Goal: Task Accomplishment & Management: Manage account settings

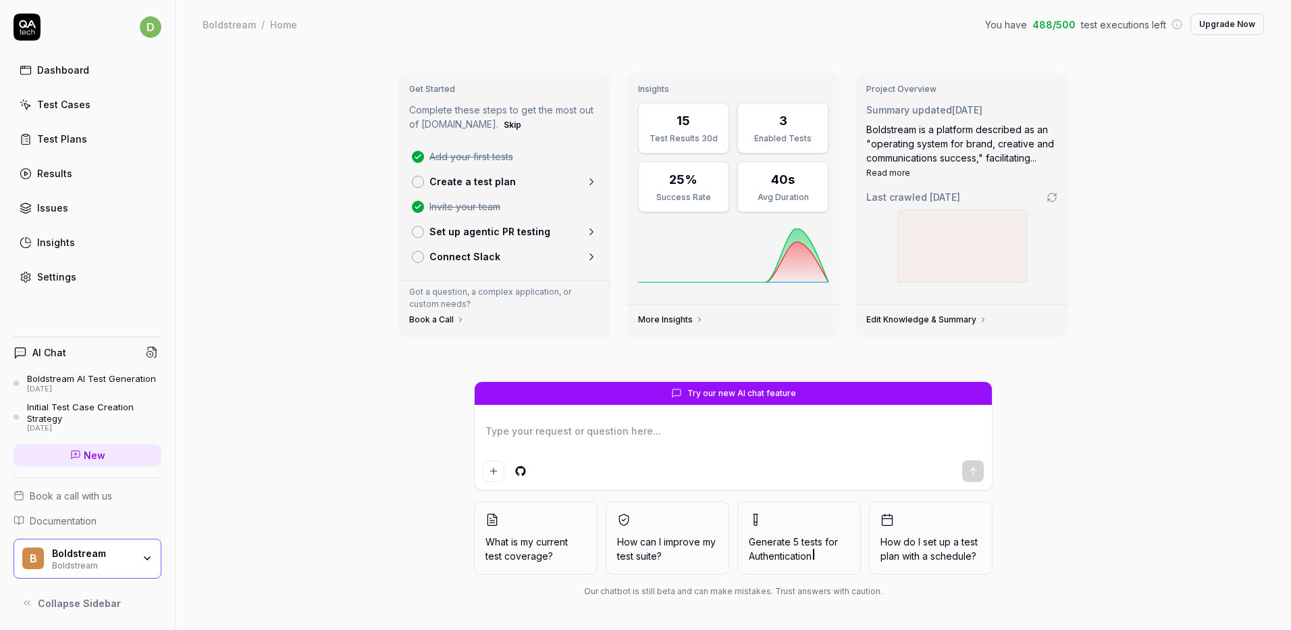
click at [22, 266] on link "Settings" at bounding box center [88, 276] width 148 height 26
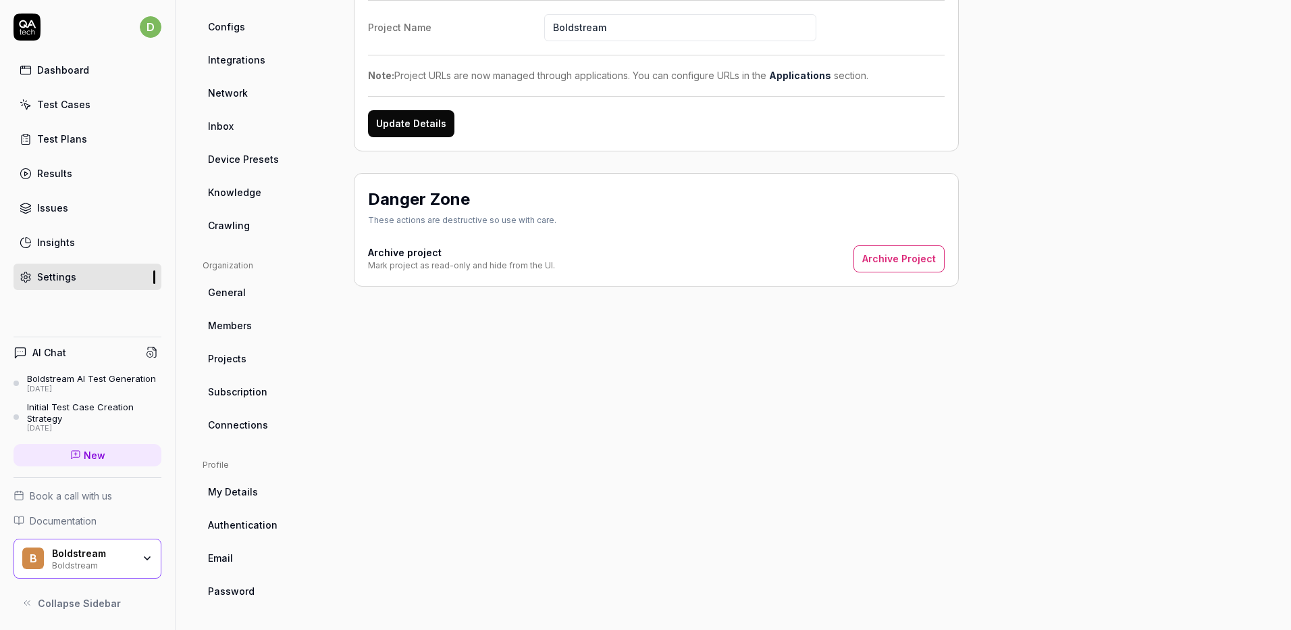
scroll to position [179, 0]
click at [51, 89] on div "Dashboard Test Cases Test Plans Results Issues Insights Settings" at bounding box center [88, 173] width 148 height 233
click at [70, 71] on div "Dashboard" at bounding box center [63, 70] width 52 height 14
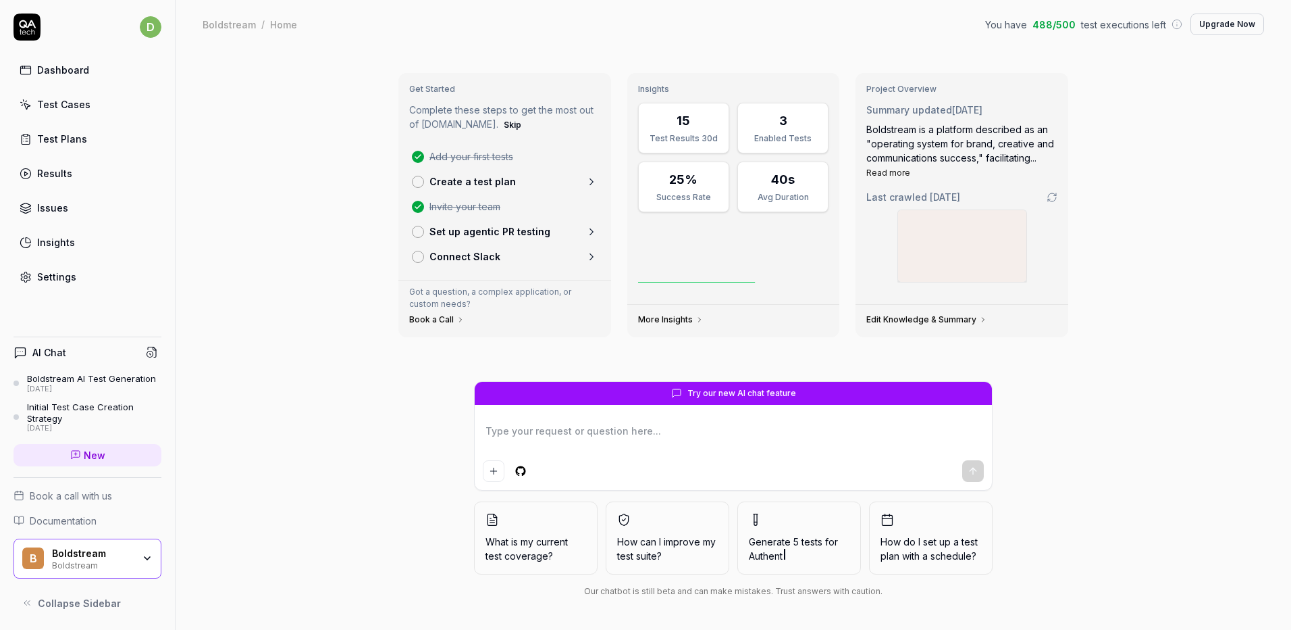
click at [59, 101] on div "Test Cases" at bounding box center [63, 104] width 53 height 14
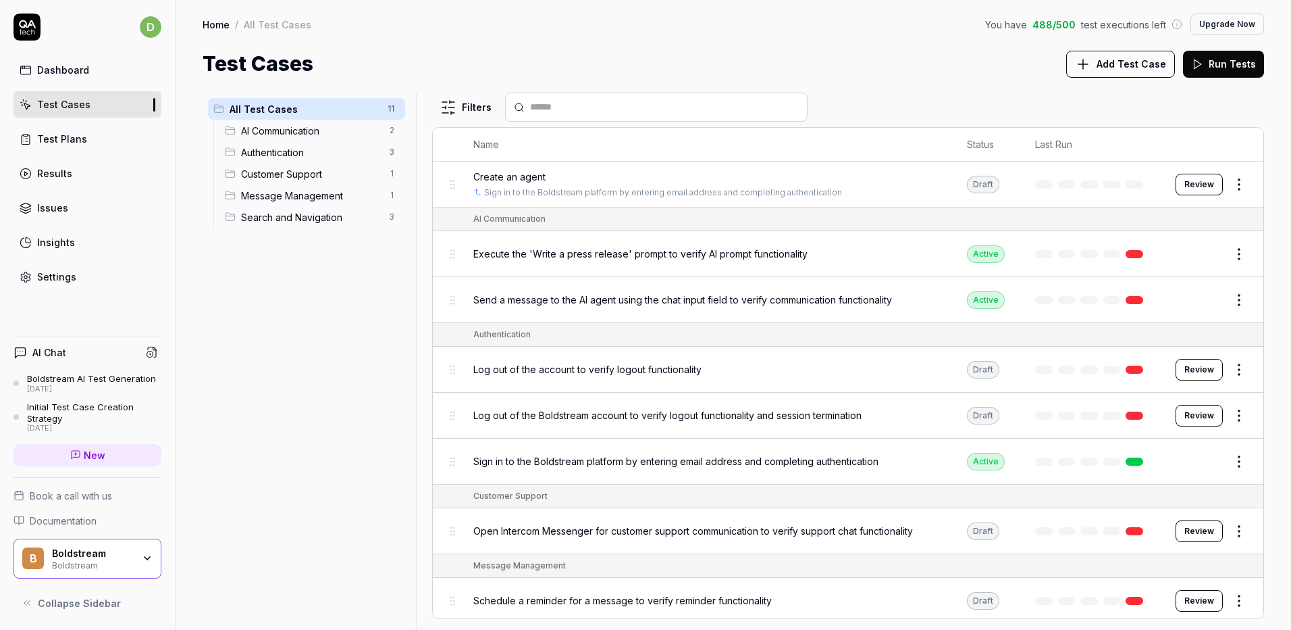
click at [93, 283] on link "Settings" at bounding box center [88, 276] width 148 height 26
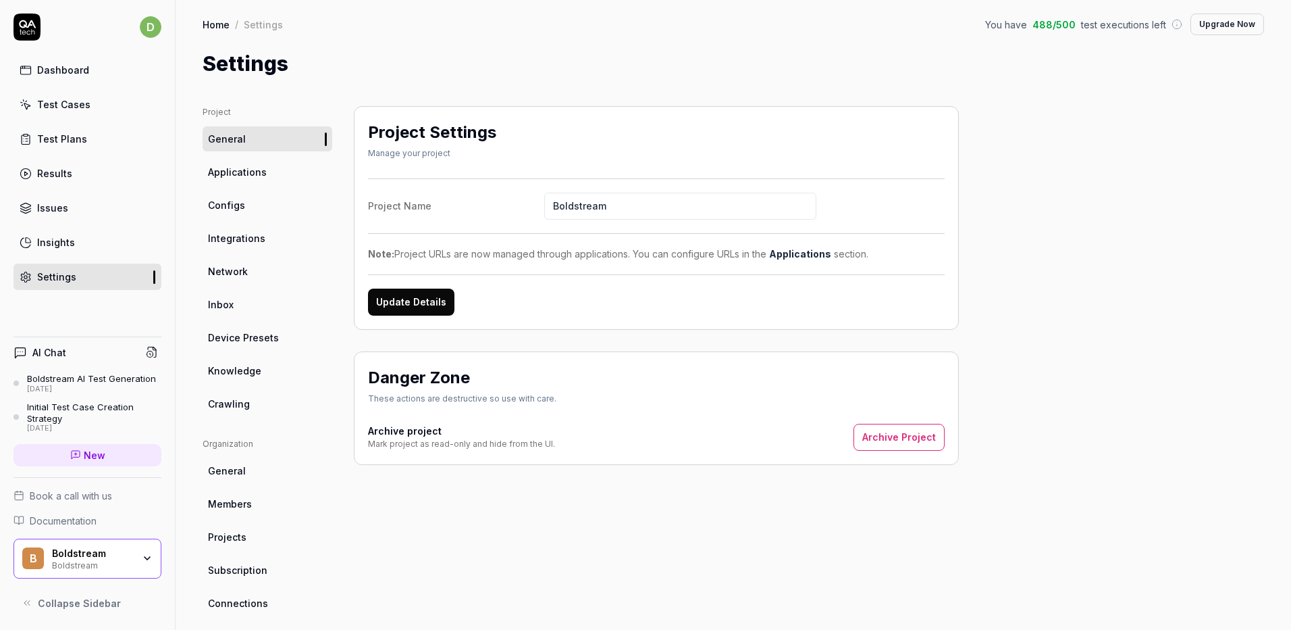
click at [228, 236] on span "Integrations" at bounding box center [236, 238] width 57 height 14
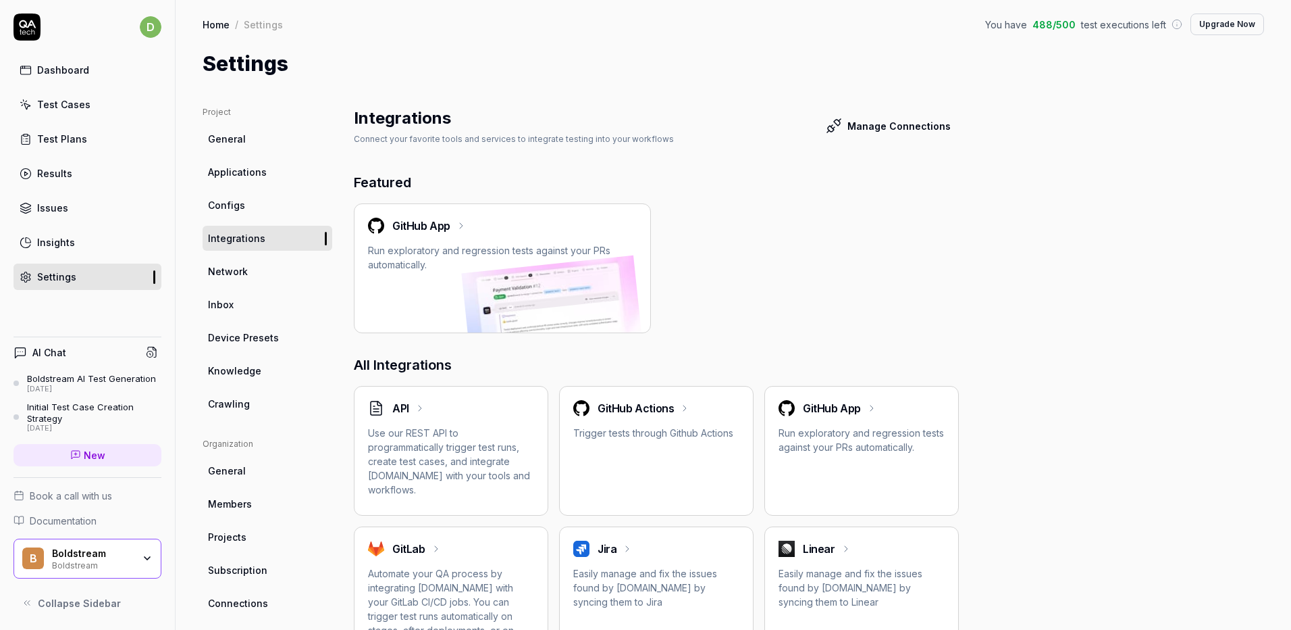
click at [65, 61] on link "Dashboard" at bounding box center [88, 70] width 148 height 26
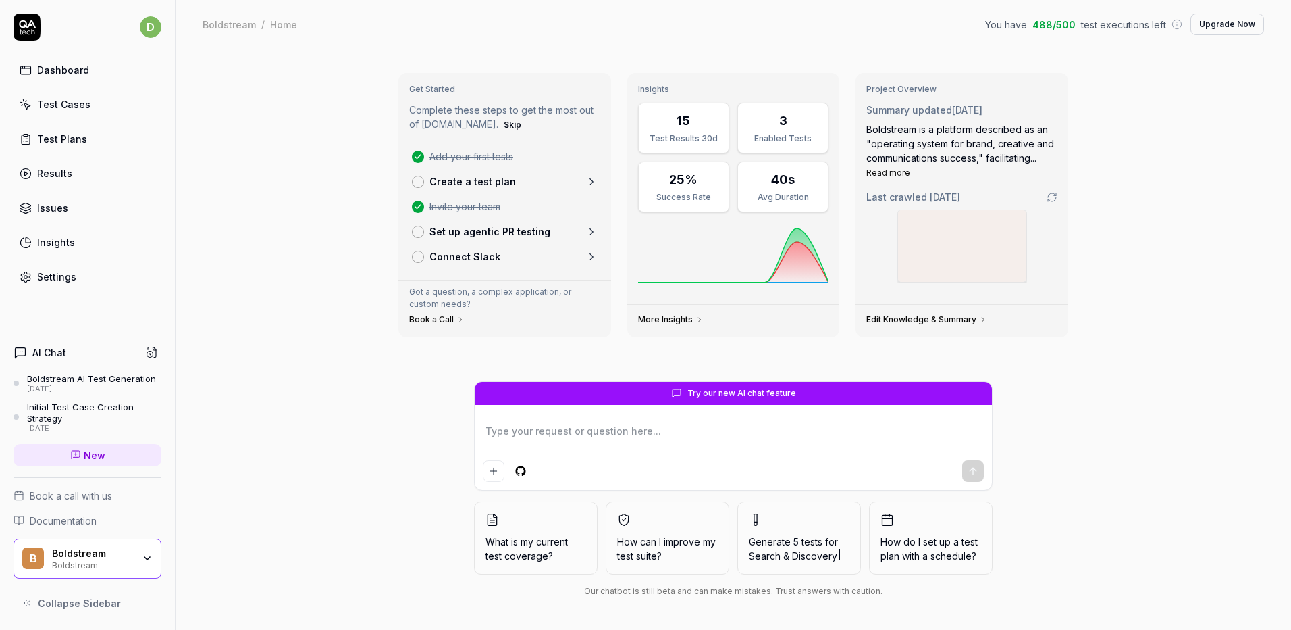
click at [60, 59] on link "Dashboard" at bounding box center [88, 70] width 148 height 26
click at [69, 112] on link "Test Cases" at bounding box center [88, 104] width 148 height 26
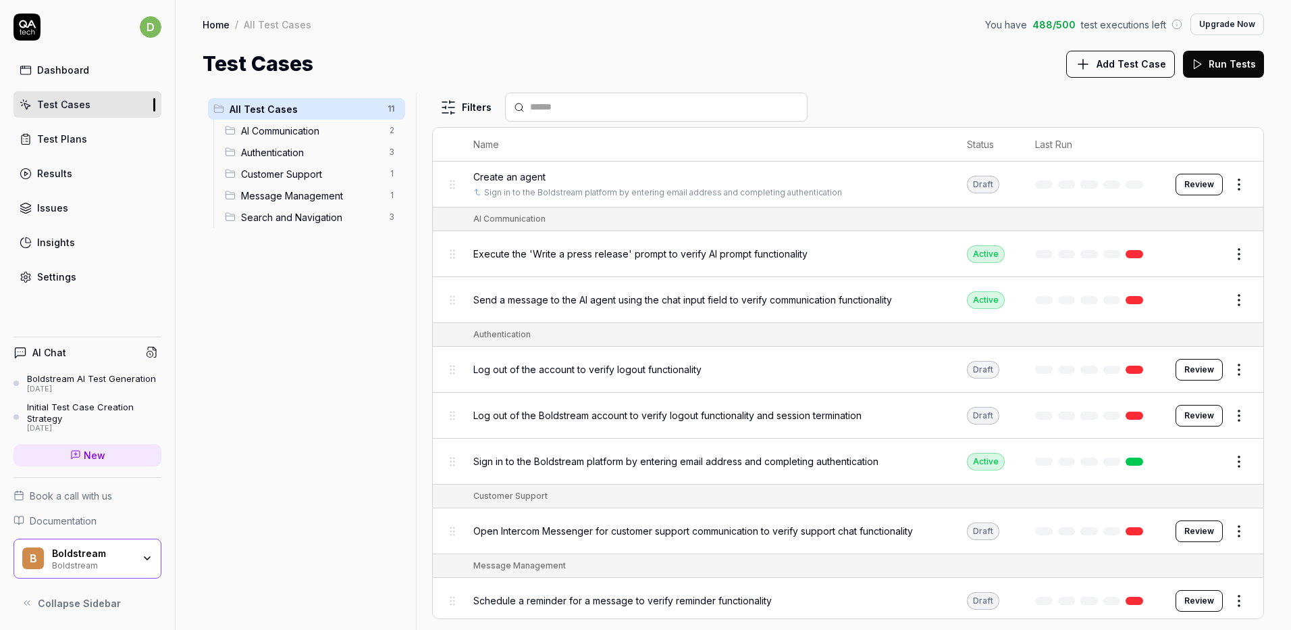
click at [257, 412] on div "All Test Cases 11 AI Communication 2 Authentication 3 Customer Support 1 Messag…" at bounding box center [307, 353] width 208 height 521
click at [48, 276] on div "Settings" at bounding box center [56, 277] width 39 height 14
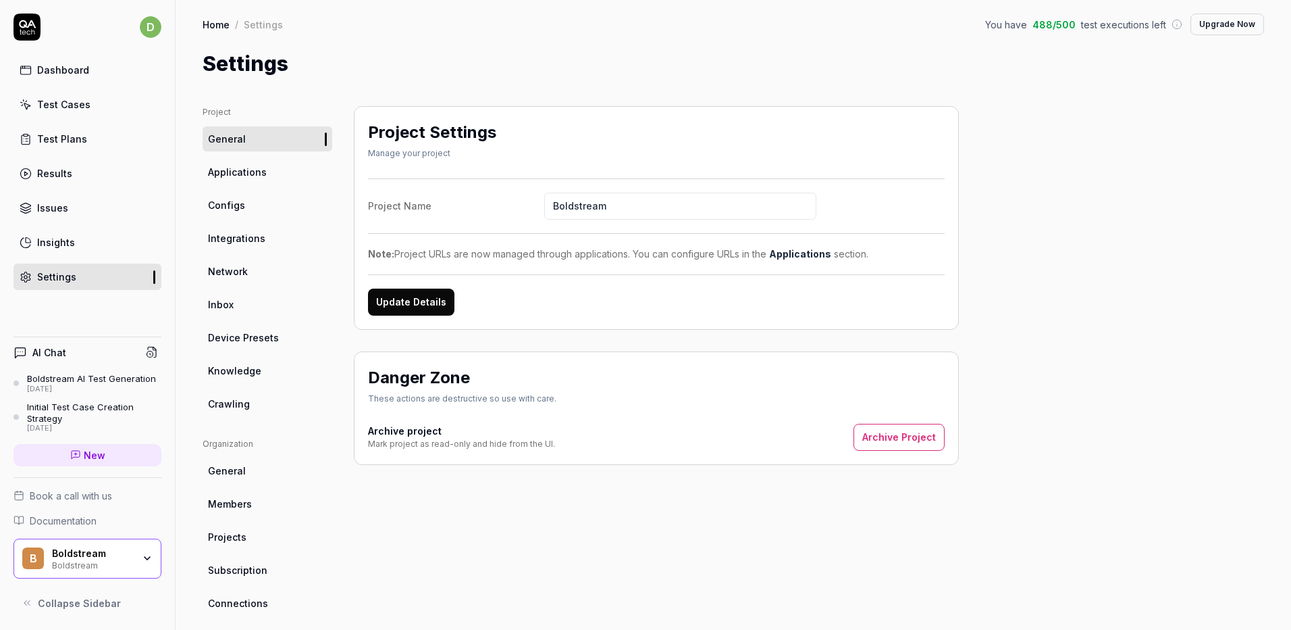
click at [251, 242] on span "Integrations" at bounding box center [236, 238] width 57 height 14
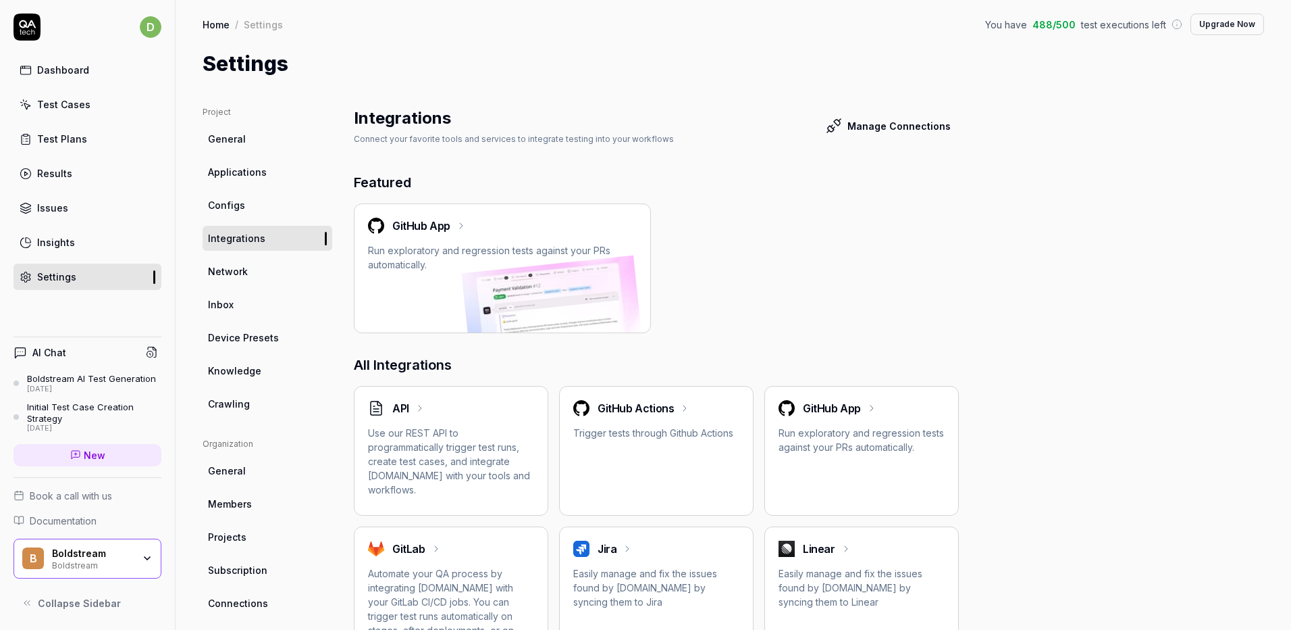
click at [102, 103] on link "Test Cases" at bounding box center [88, 104] width 148 height 26
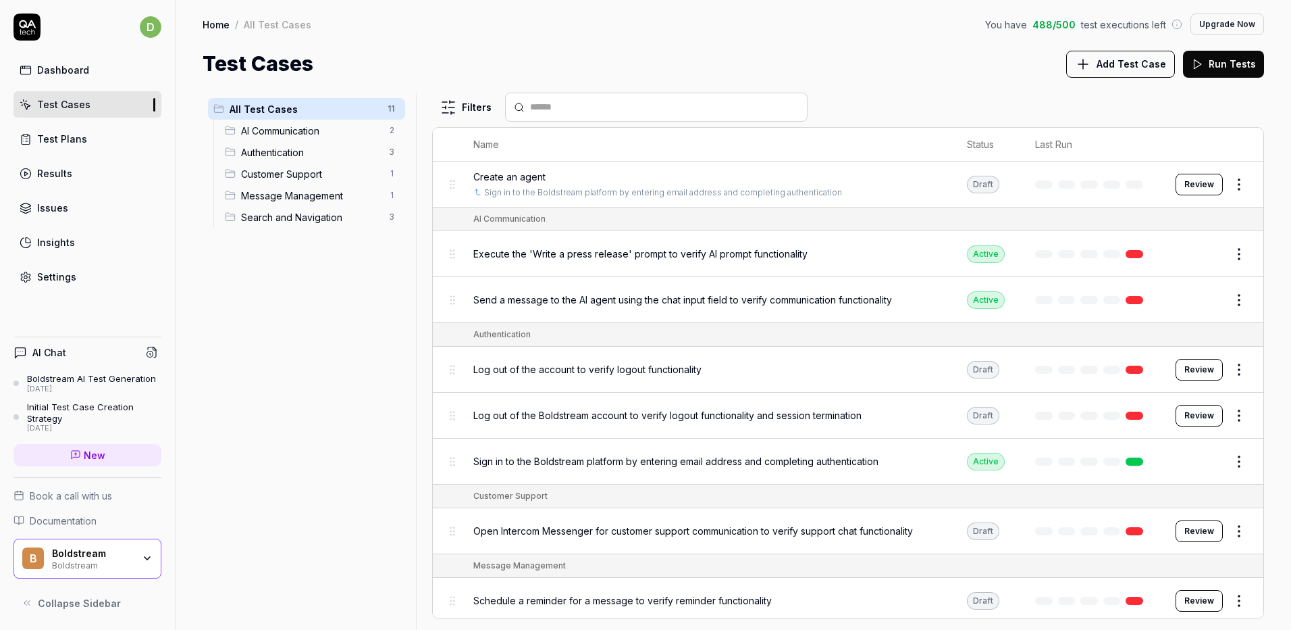
click at [88, 121] on div "Dashboard Test Cases Test Plans Results Issues Insights Settings" at bounding box center [88, 173] width 148 height 233
click at [88, 135] on link "Test Plans" at bounding box center [88, 139] width 148 height 26
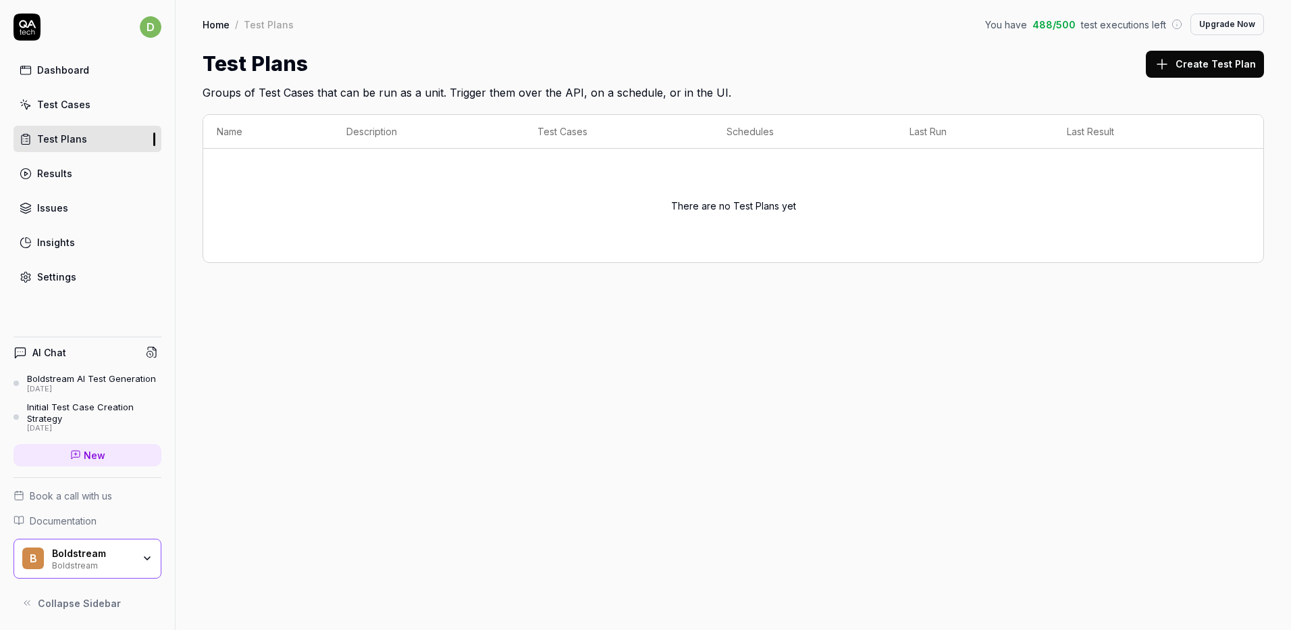
click at [62, 179] on div "Results" at bounding box center [54, 173] width 35 height 14
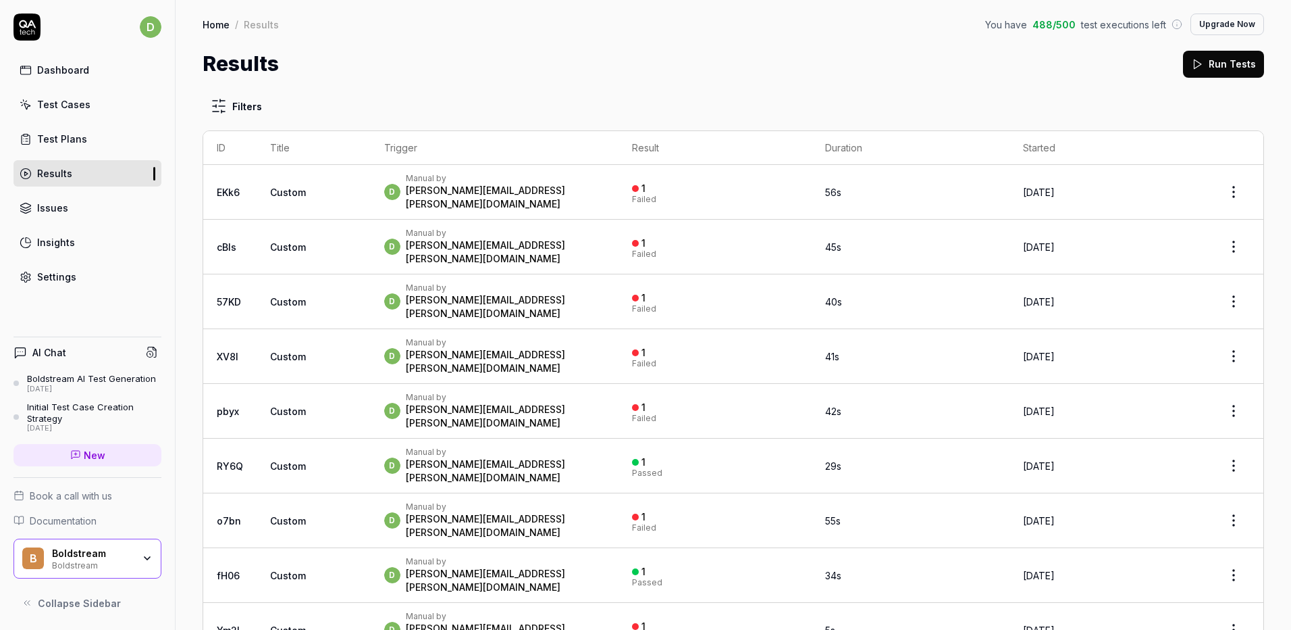
click at [120, 196] on link "Issues" at bounding box center [88, 208] width 148 height 26
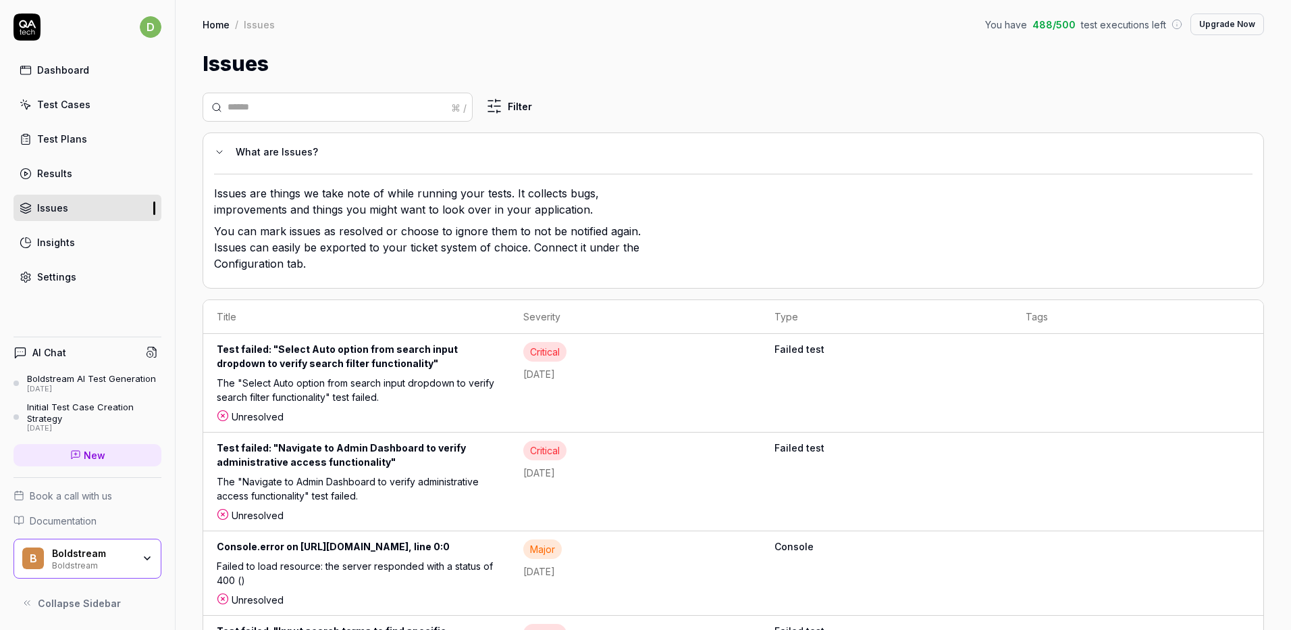
click at [115, 134] on link "Test Plans" at bounding box center [88, 139] width 148 height 26
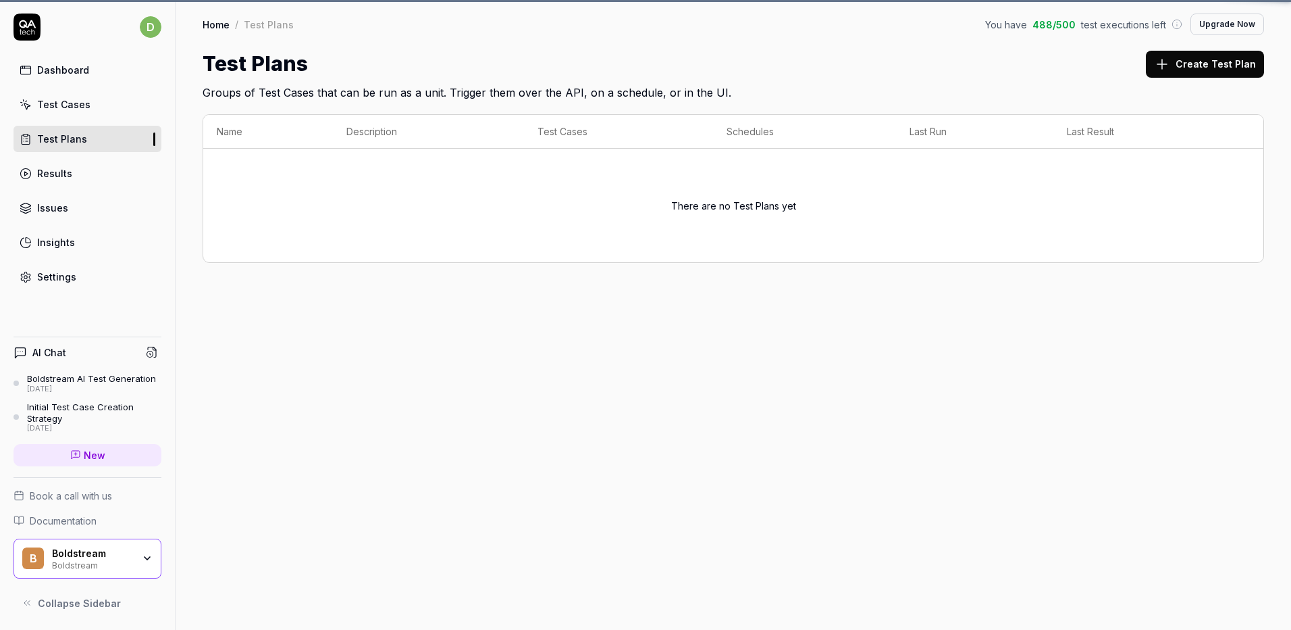
click at [115, 98] on link "Test Cases" at bounding box center [88, 104] width 148 height 26
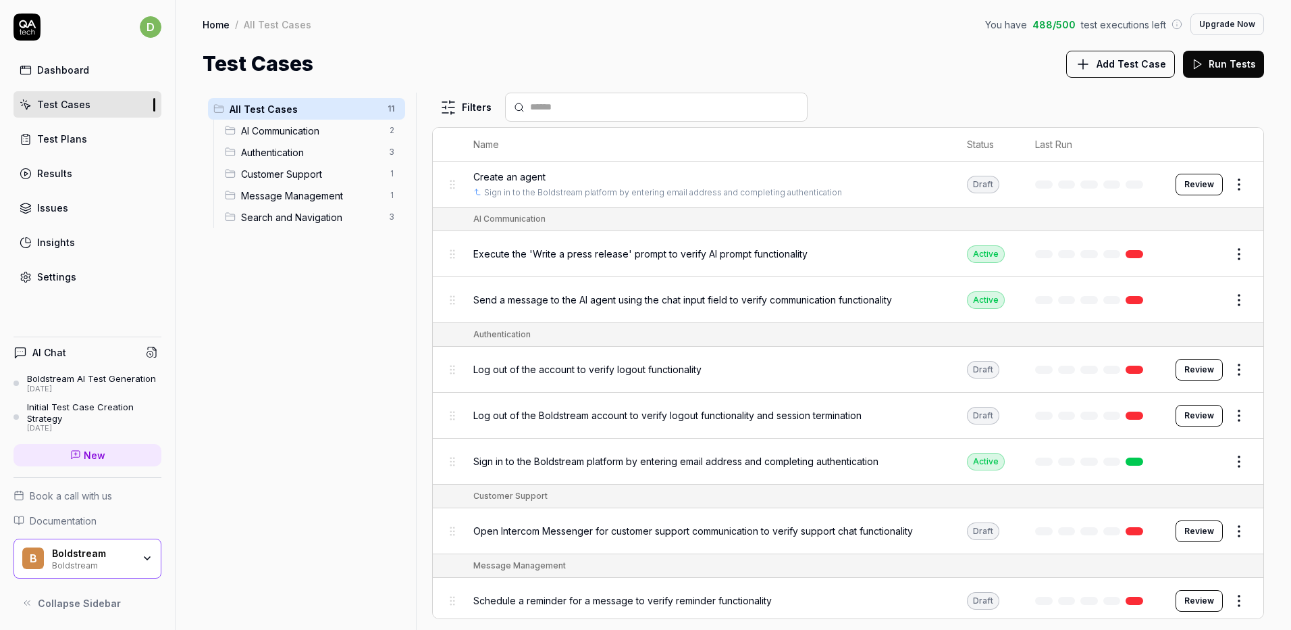
click at [182, 340] on div "All Test Cases 11 AI Communication 2 Authentication 3 Customer Support 1 Messag…" at bounding box center [734, 354] width 1116 height 550
click at [1230, 250] on html "d Dashboard Test Cases Test Plans Results Issues Insights Settings AI Chat Bold…" at bounding box center [645, 315] width 1291 height 630
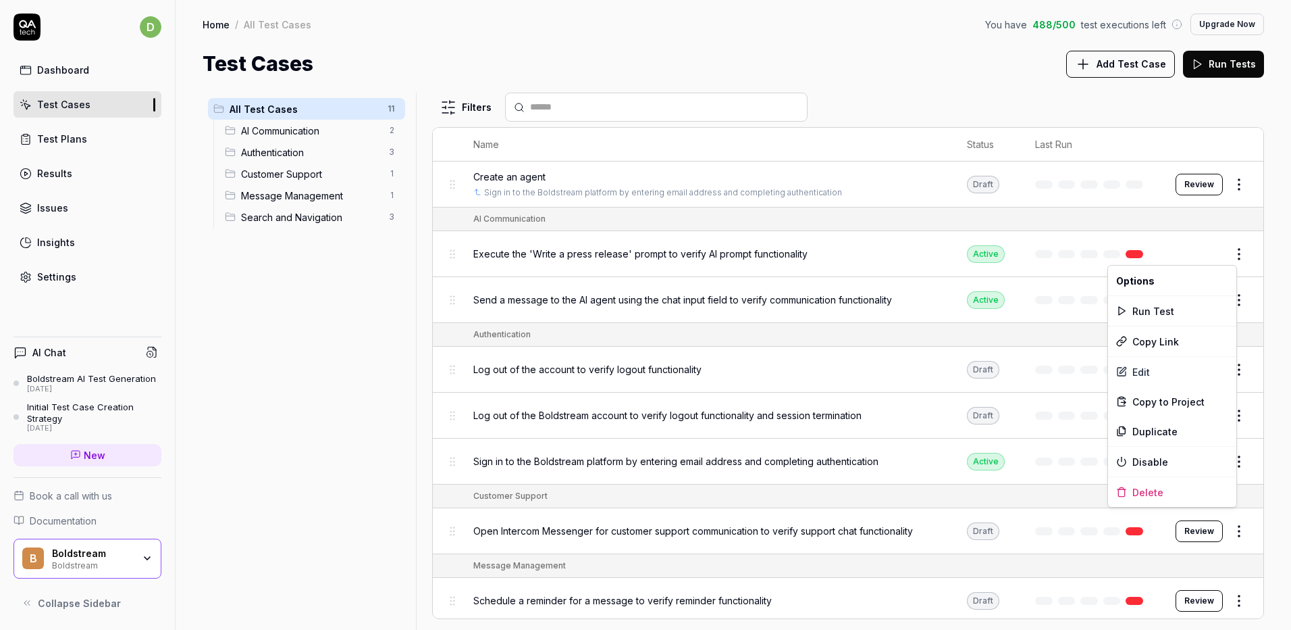
click at [1230, 251] on html "d Dashboard Test Cases Test Plans Results Issues Insights Settings AI Chat Bold…" at bounding box center [645, 315] width 1291 height 630
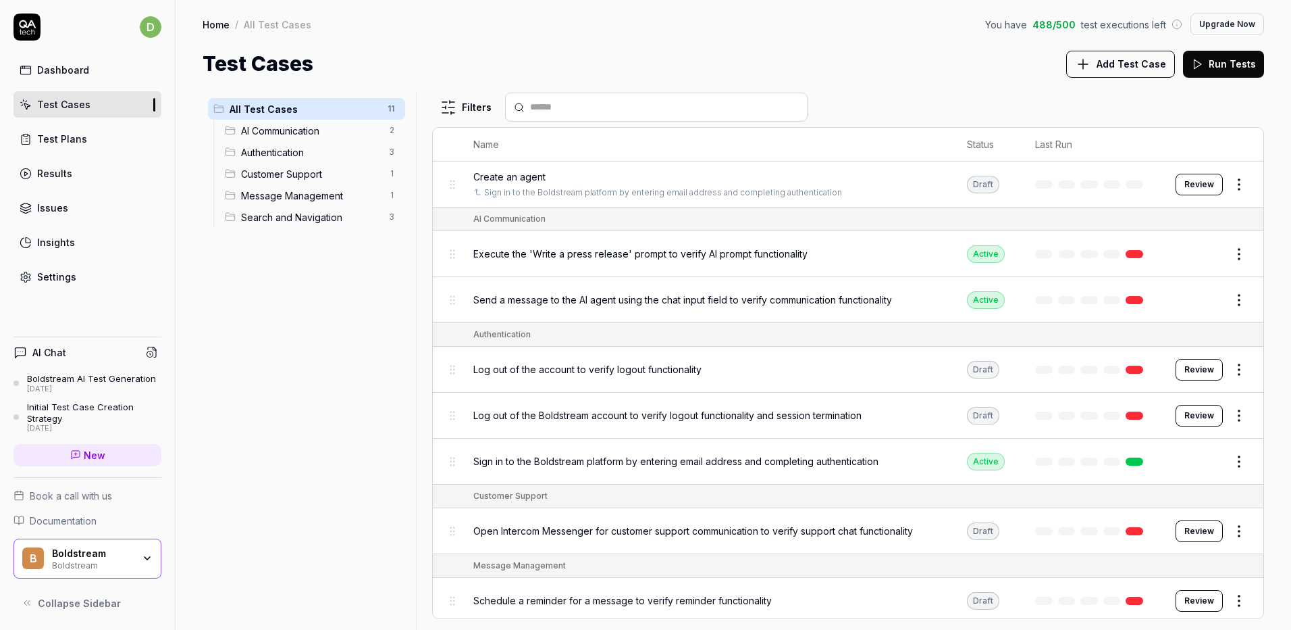
click at [1202, 256] on button "Edit" at bounding box center [1207, 254] width 32 height 22
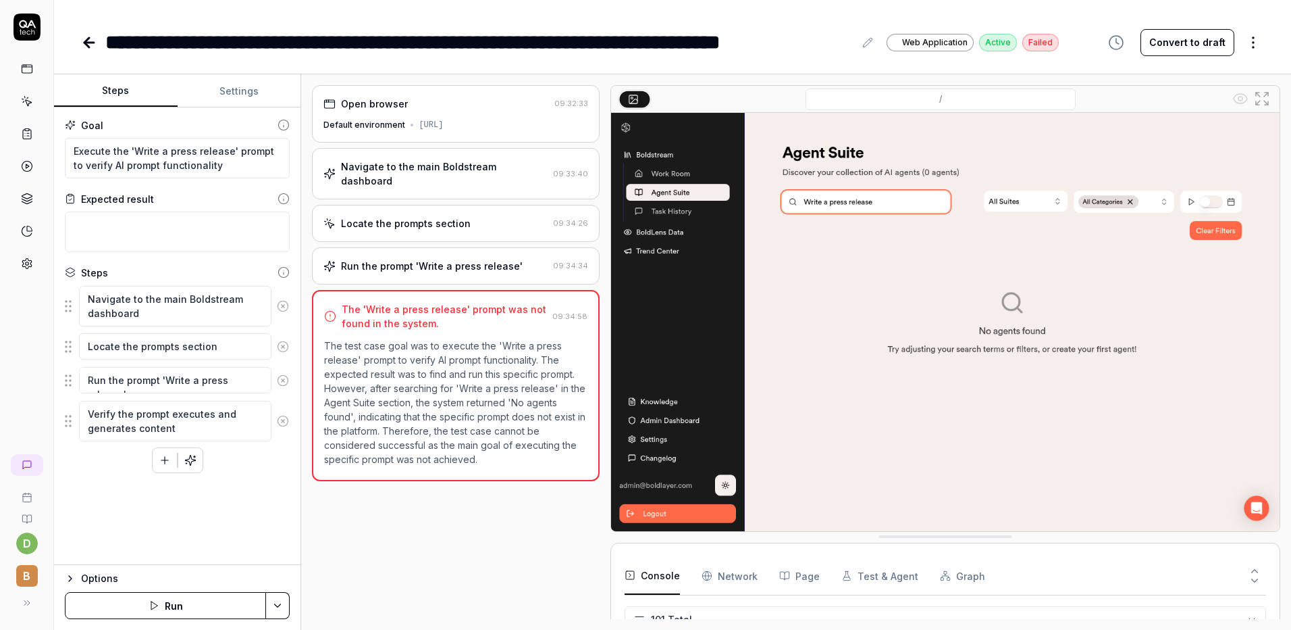
click at [16, 132] on link at bounding box center [27, 134] width 24 height 24
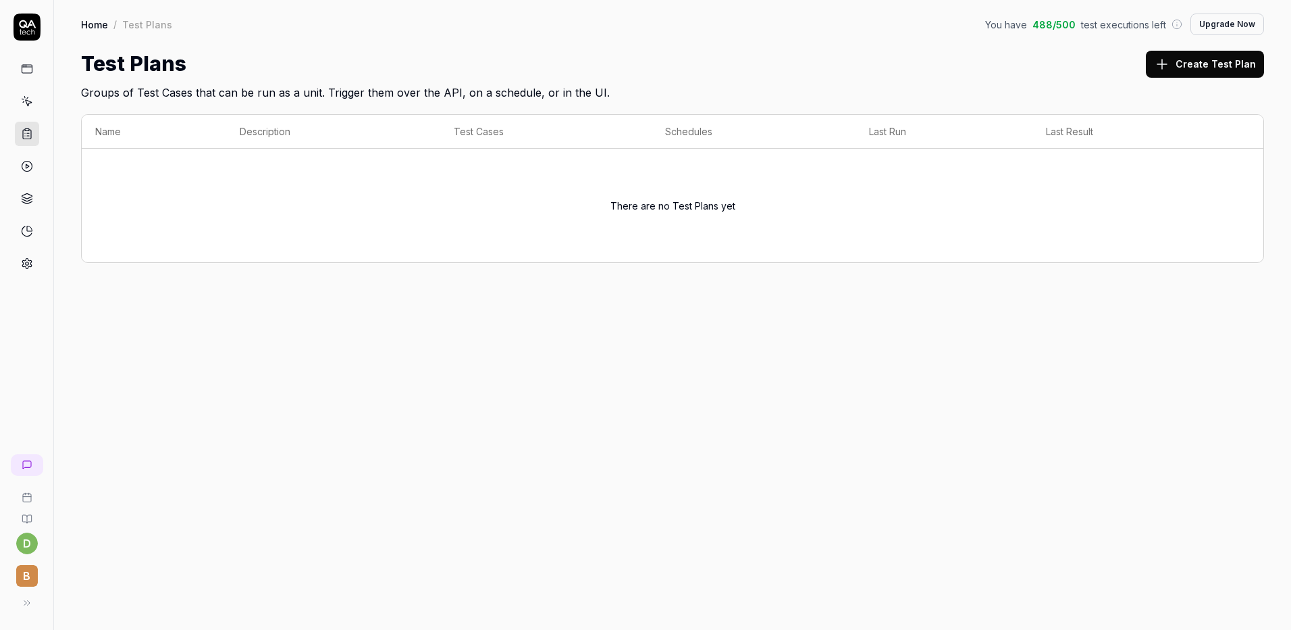
click at [29, 108] on link at bounding box center [27, 101] width 24 height 24
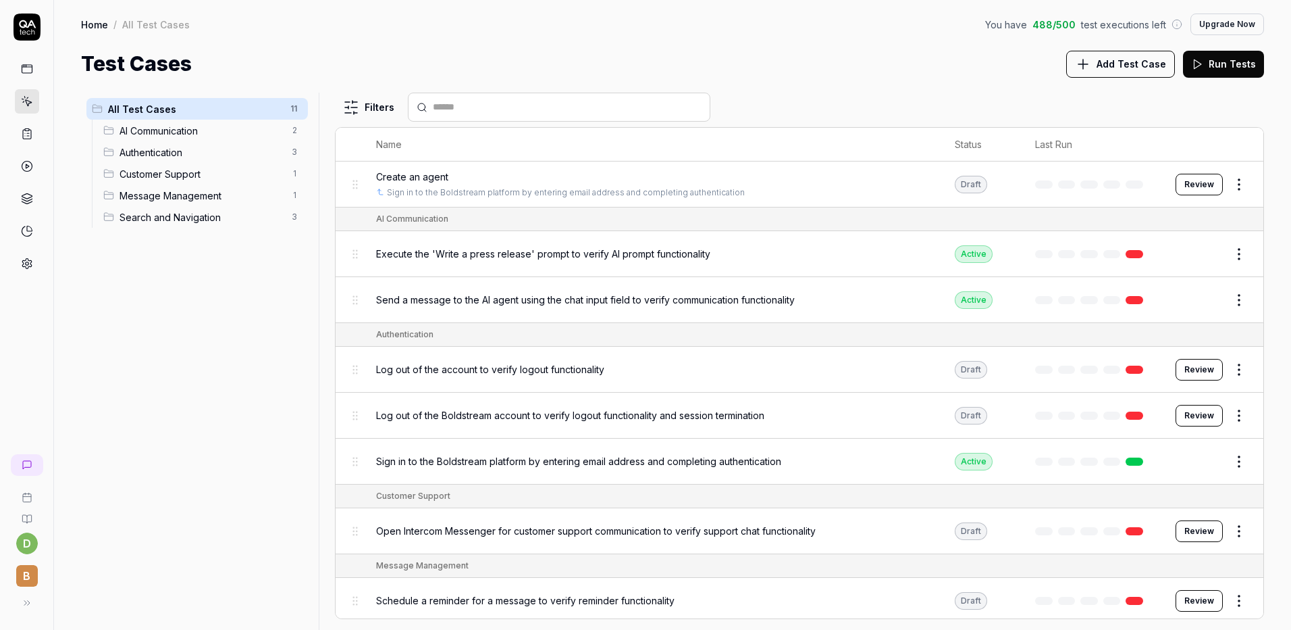
click at [24, 134] on icon at bounding box center [27, 134] width 12 height 12
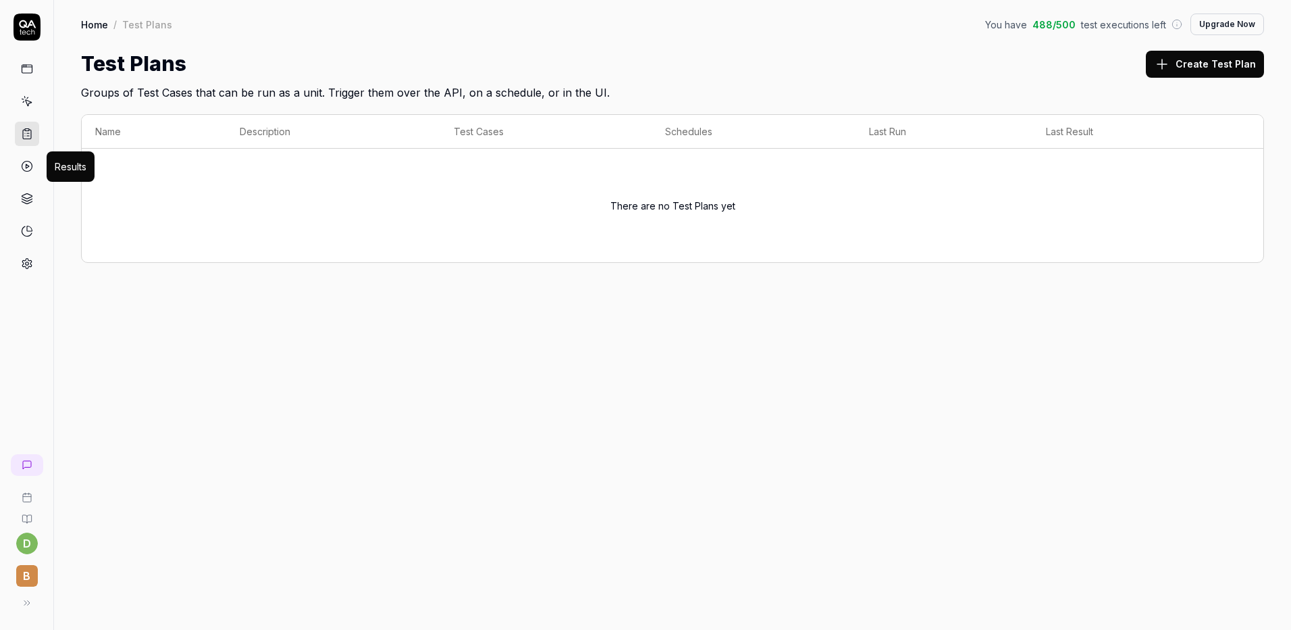
click at [32, 168] on icon at bounding box center [27, 166] width 12 height 12
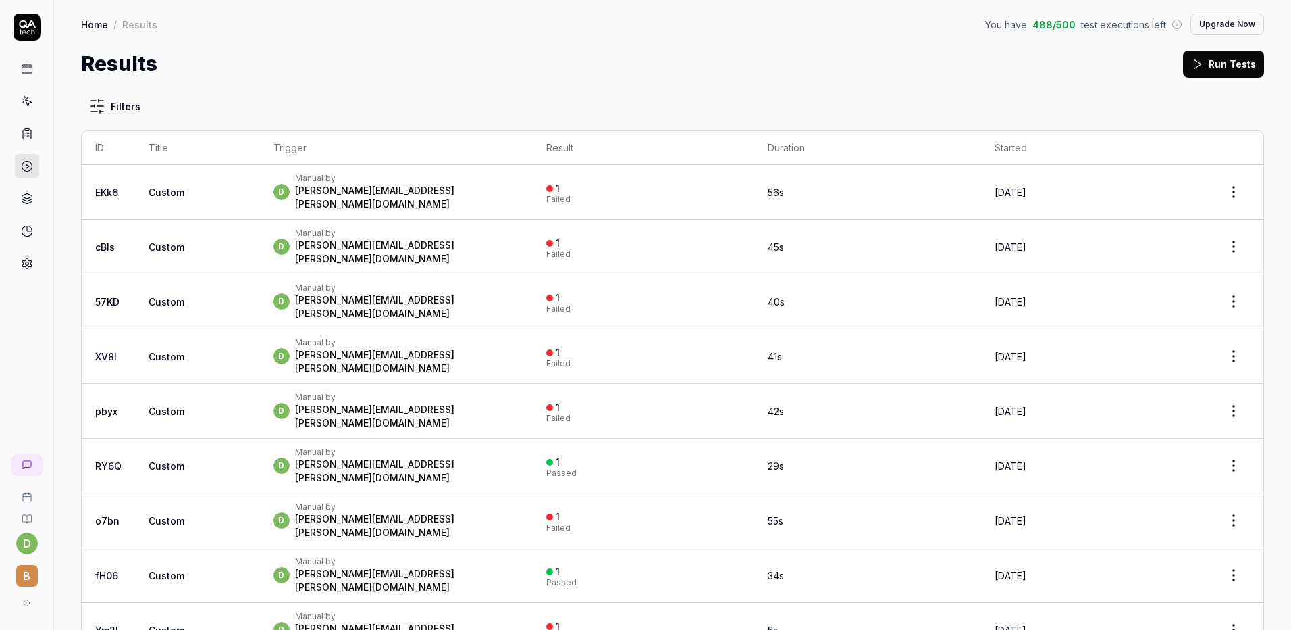
click at [34, 141] on link at bounding box center [27, 134] width 24 height 24
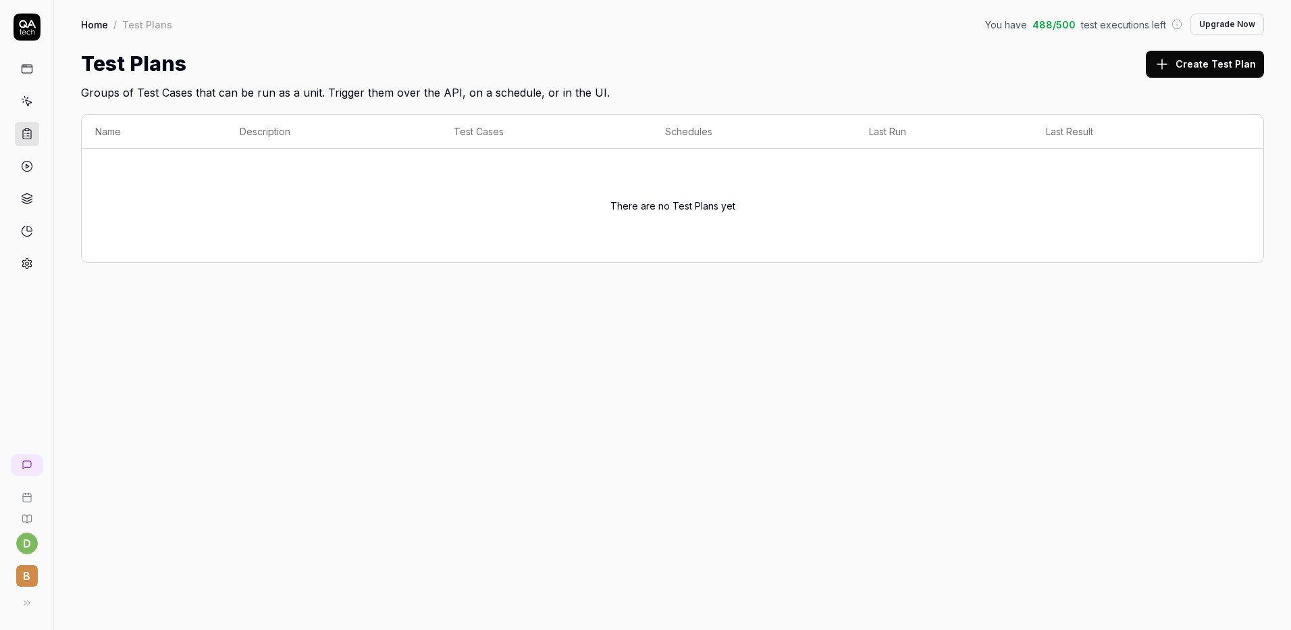
click at [31, 192] on link at bounding box center [27, 198] width 24 height 24
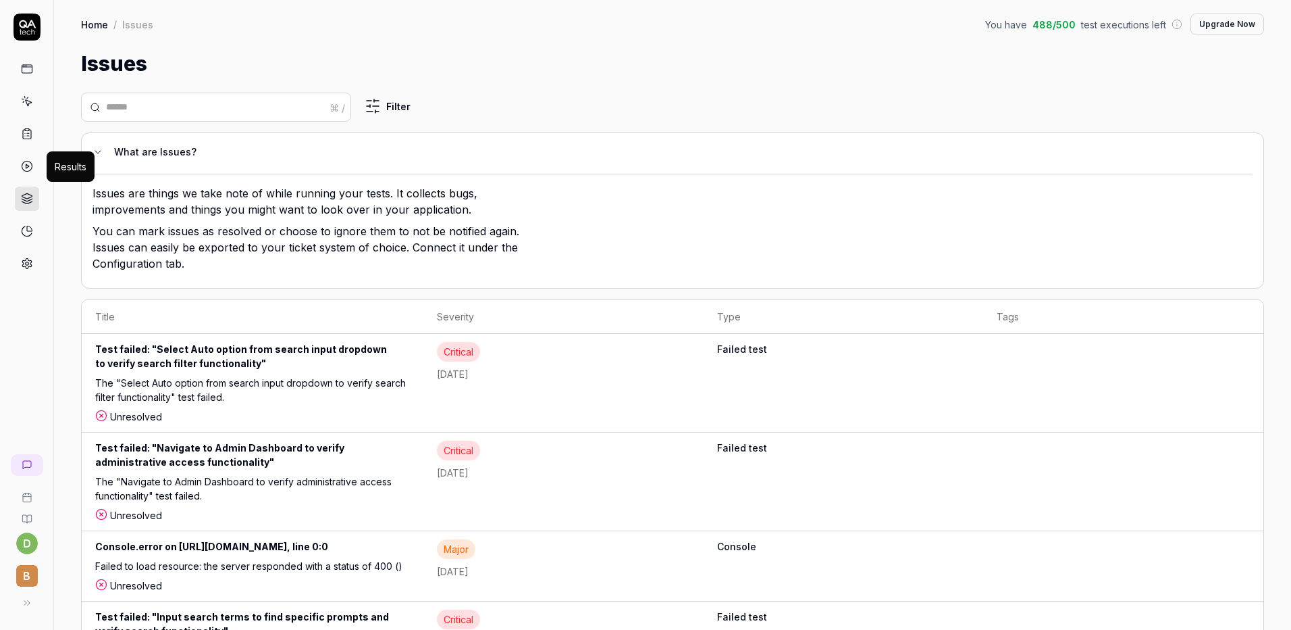
click at [30, 168] on icon at bounding box center [27, 166] width 12 height 12
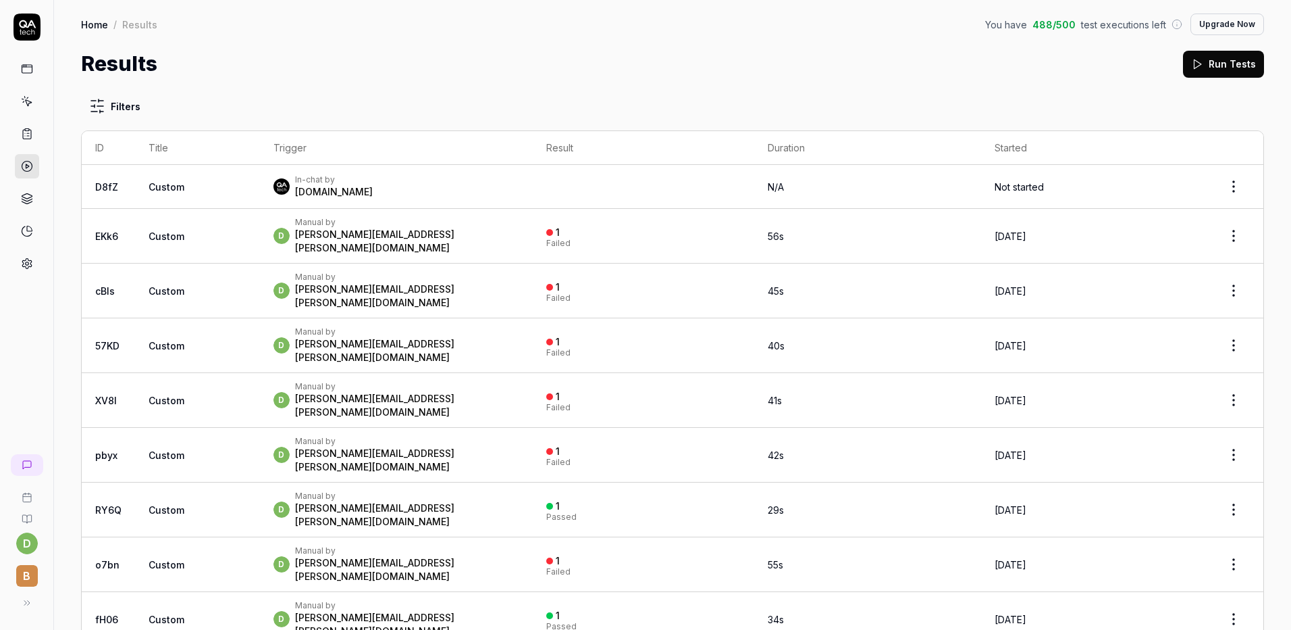
click at [32, 137] on icon at bounding box center [27, 134] width 12 height 12
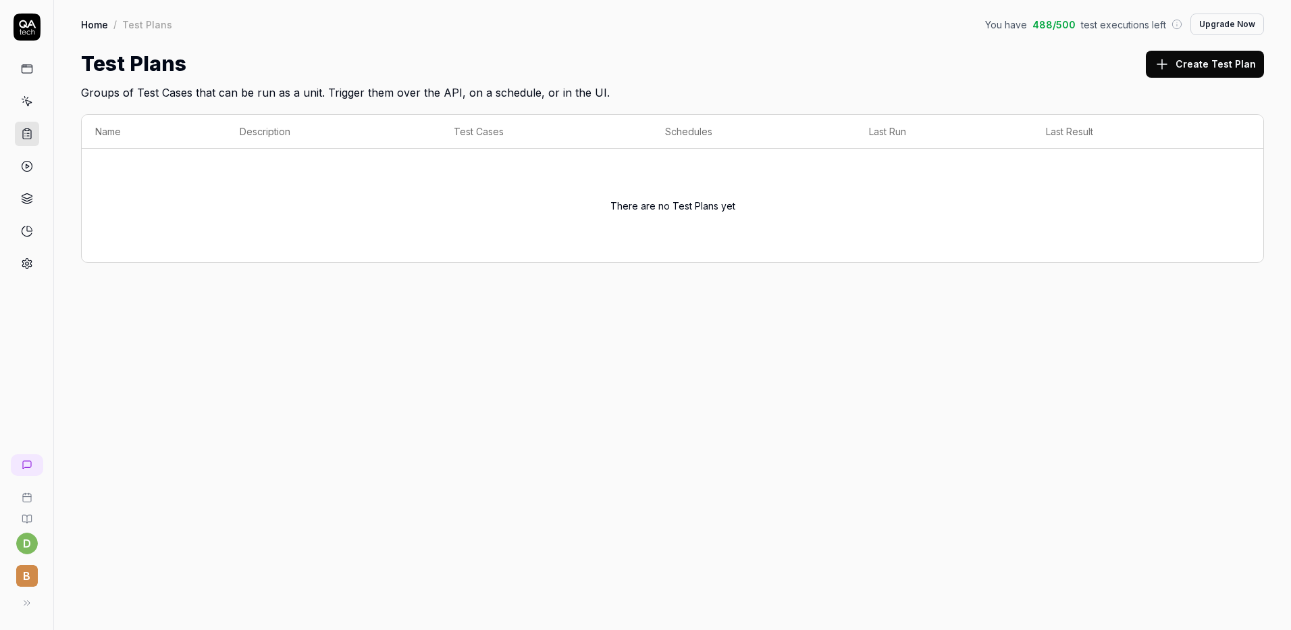
click at [34, 107] on link at bounding box center [27, 101] width 24 height 24
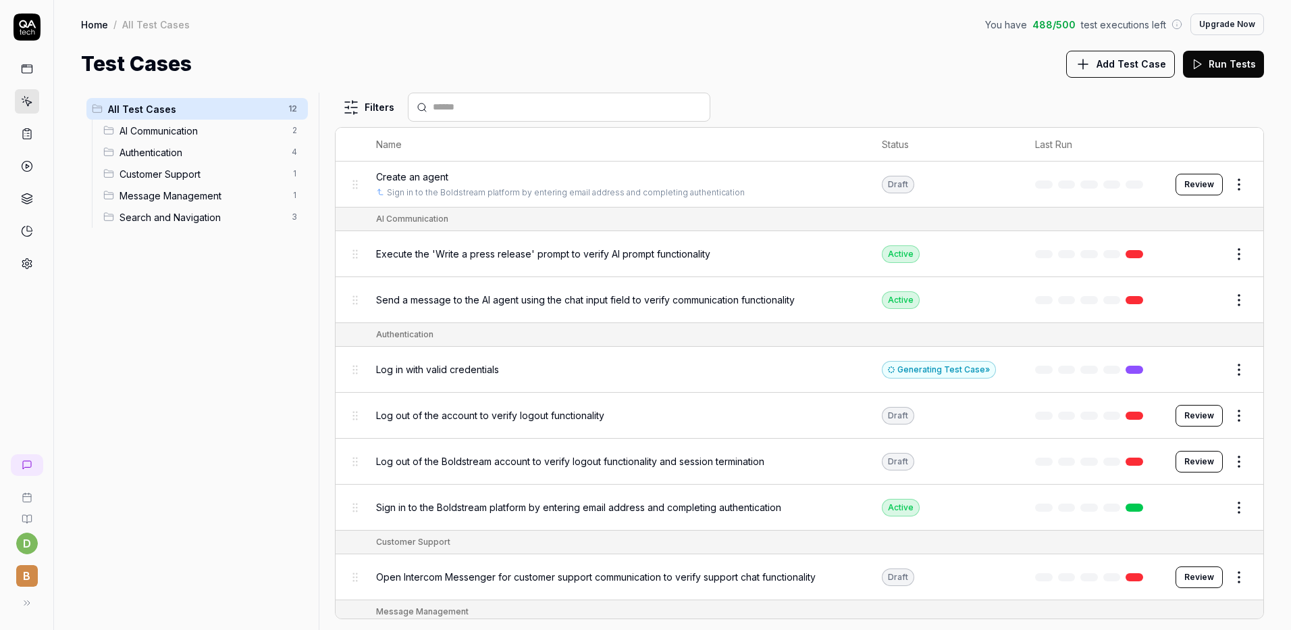
click at [194, 153] on span "Authentication" at bounding box center [202, 152] width 164 height 14
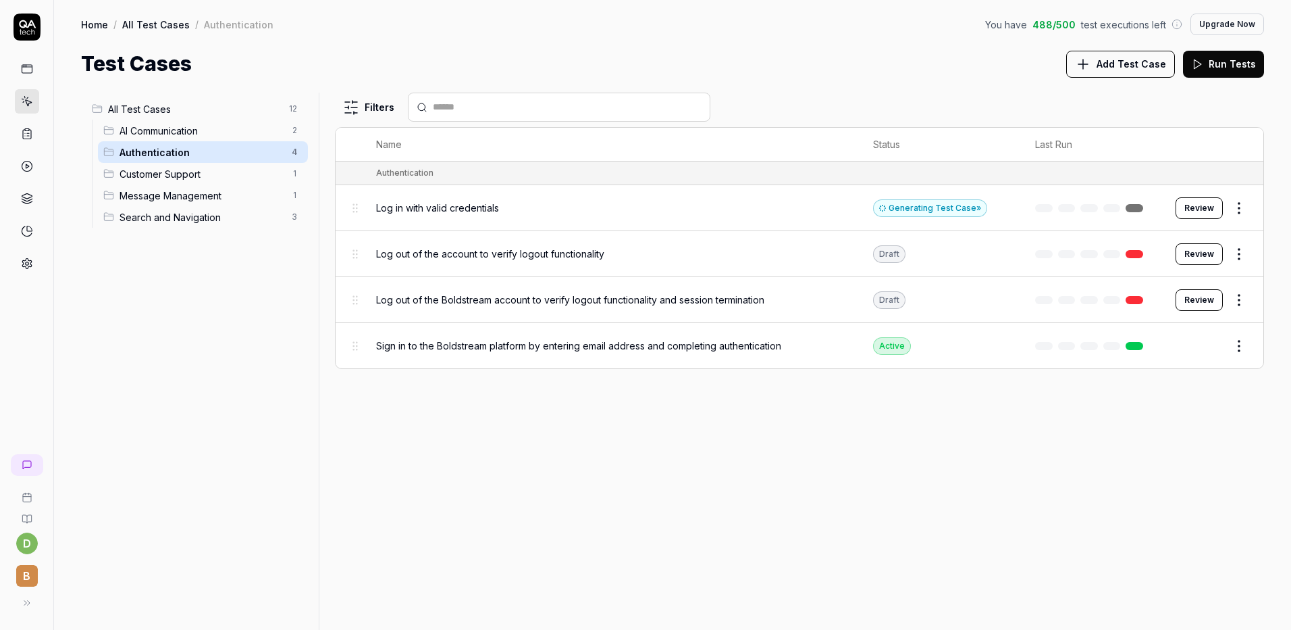
click at [156, 328] on div "All Test Cases 12 AI Communication 2 Authentication 4 Customer Support 1 Messag…" at bounding box center [197, 353] width 232 height 521
click at [206, 188] on span "Message Management" at bounding box center [202, 195] width 164 height 14
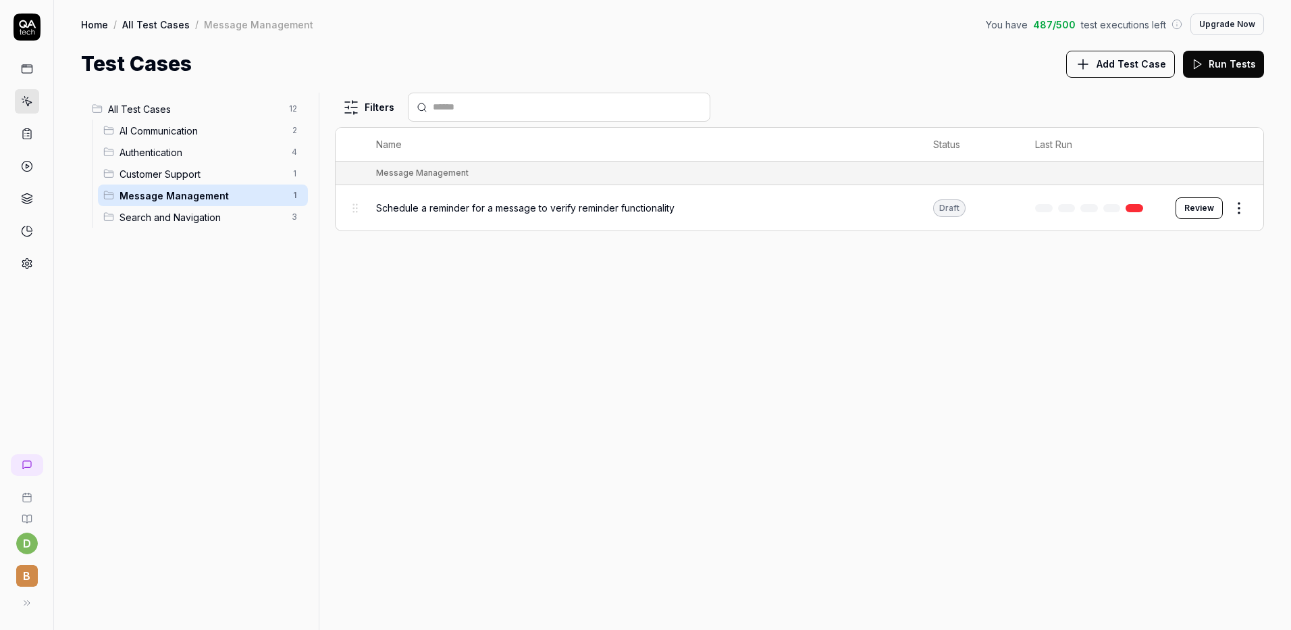
click at [203, 306] on div "All Test Cases 12 AI Communication 2 Authentication 4 Customer Support 1 Messag…" at bounding box center [197, 353] width 232 height 521
click at [1235, 214] on body "d B Home / All Test Cases / Message Management You have 487 / 500 test executio…" at bounding box center [645, 315] width 1291 height 630
click at [1250, 212] on html "d B Home / All Test Cases / Message Management You have 487 / 500 test executio…" at bounding box center [645, 315] width 1291 height 630
click at [1175, 337] on div "Edit" at bounding box center [1183, 326] width 128 height 30
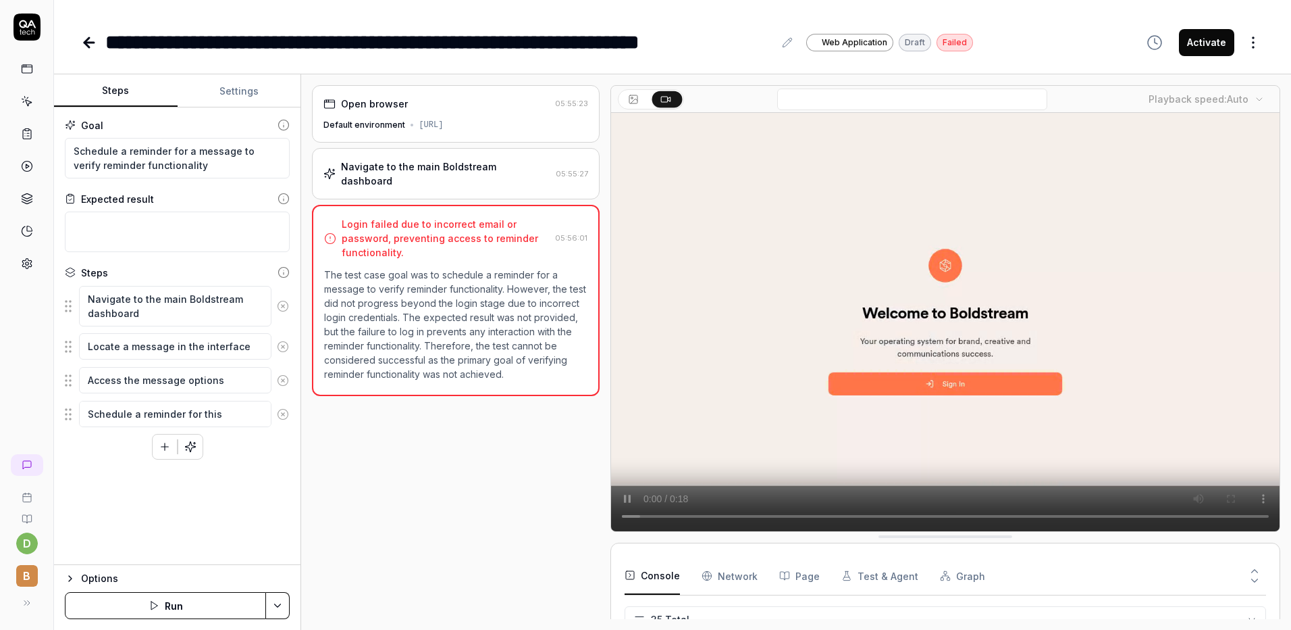
scroll to position [871, 0]
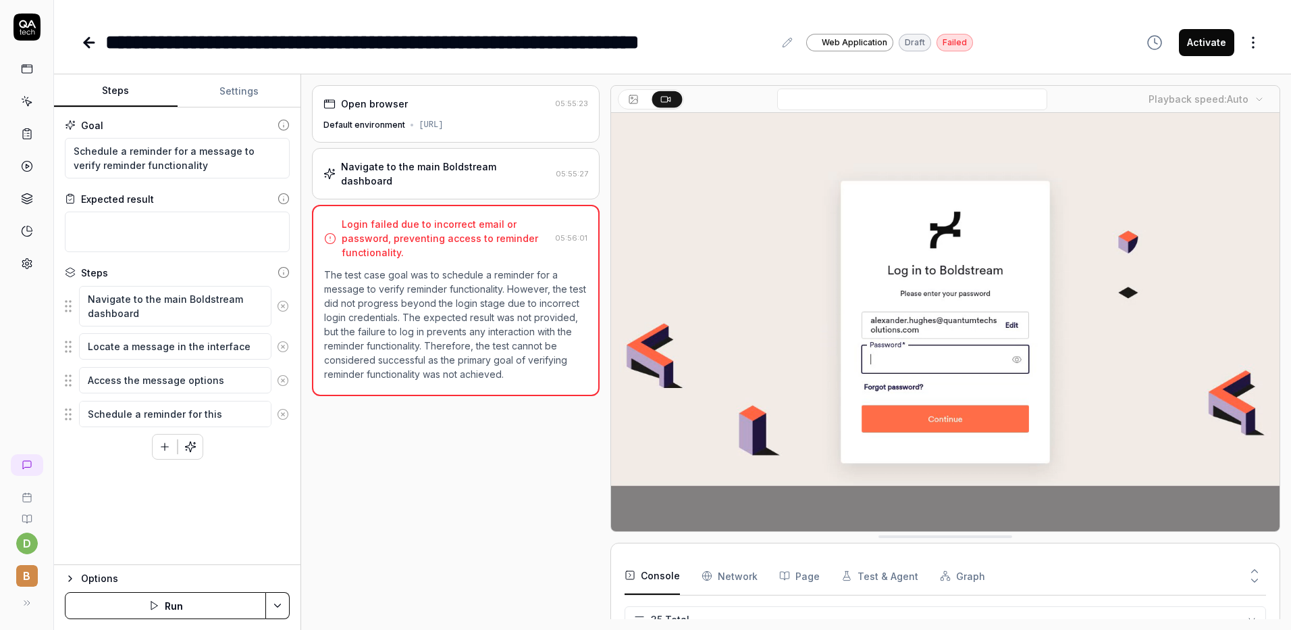
click at [263, 86] on button "Settings" at bounding box center [240, 91] width 124 height 32
type textarea "*"
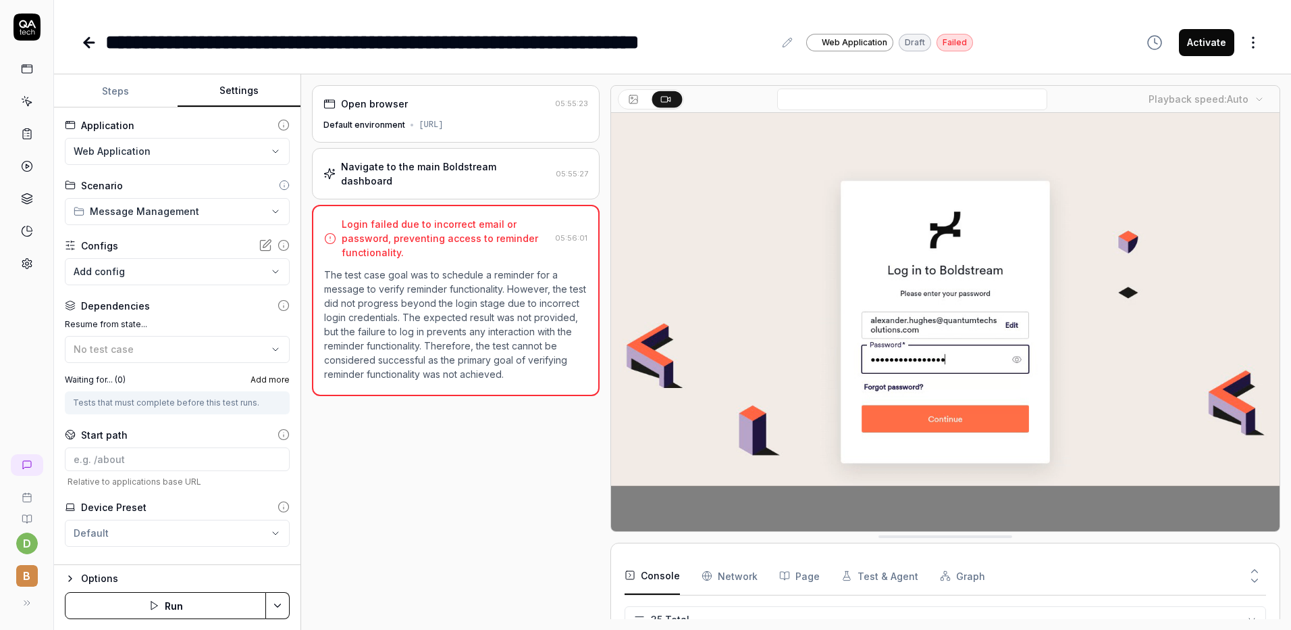
click at [215, 275] on body "**********" at bounding box center [645, 315] width 1291 height 630
click at [310, 319] on html "**********" at bounding box center [645, 315] width 1291 height 630
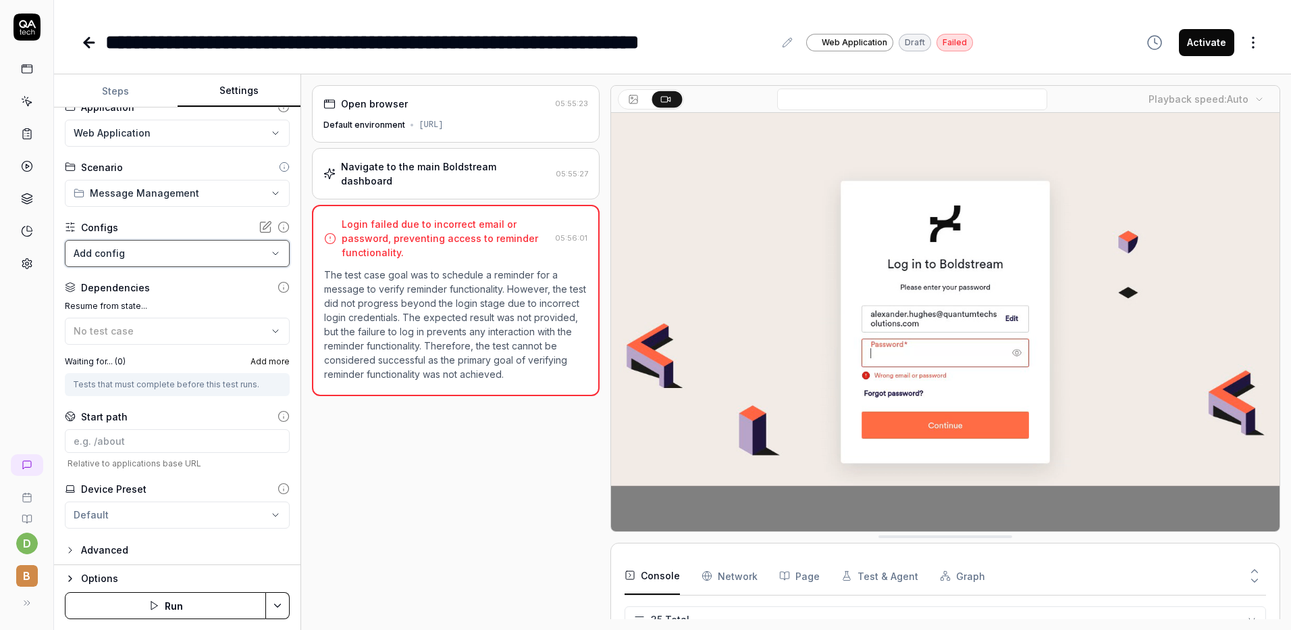
scroll to position [22, 0]
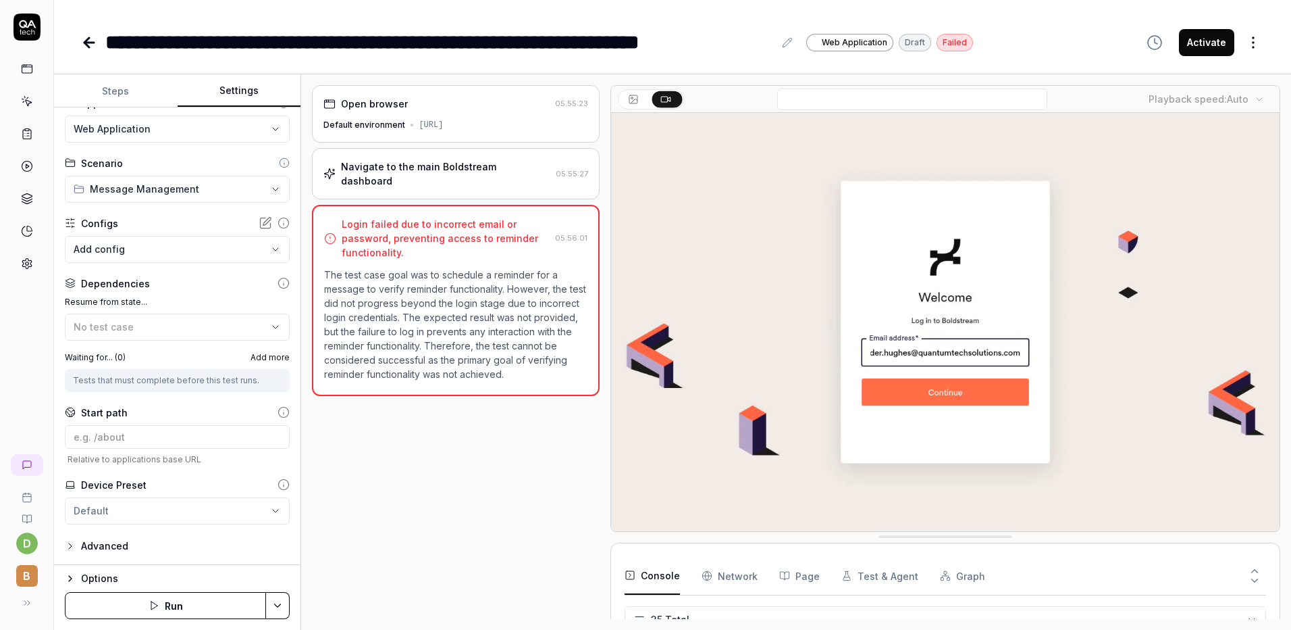
click at [111, 541] on div "Advanced" at bounding box center [104, 546] width 47 height 16
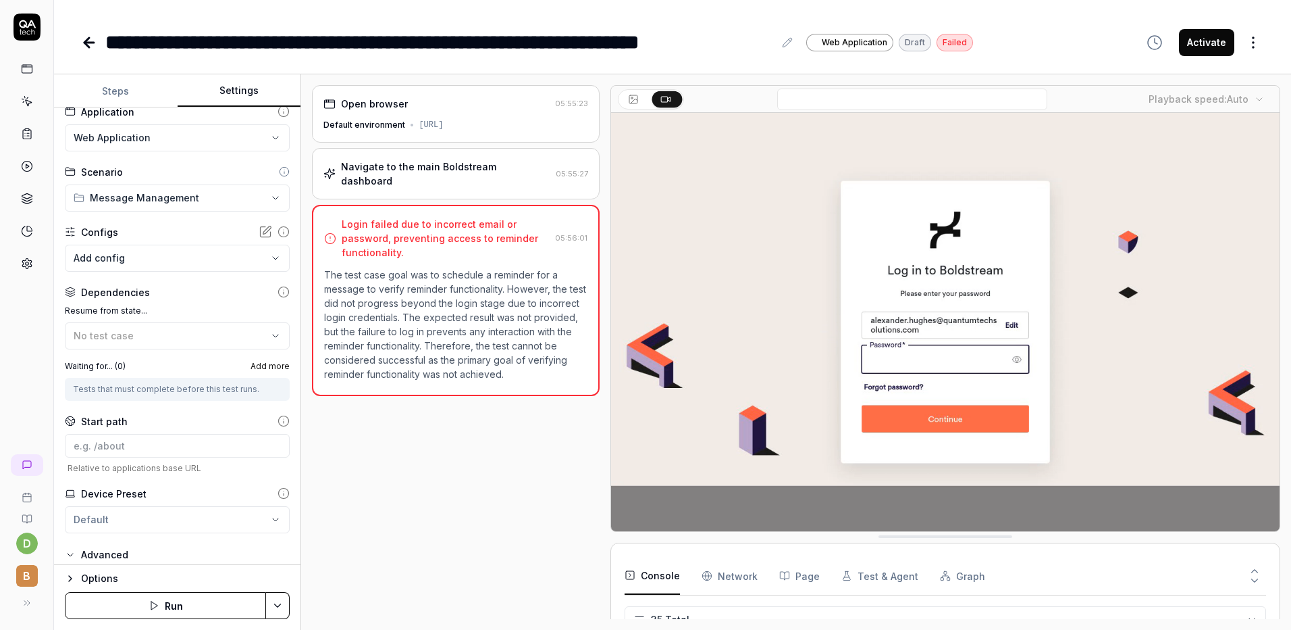
scroll to position [0, 0]
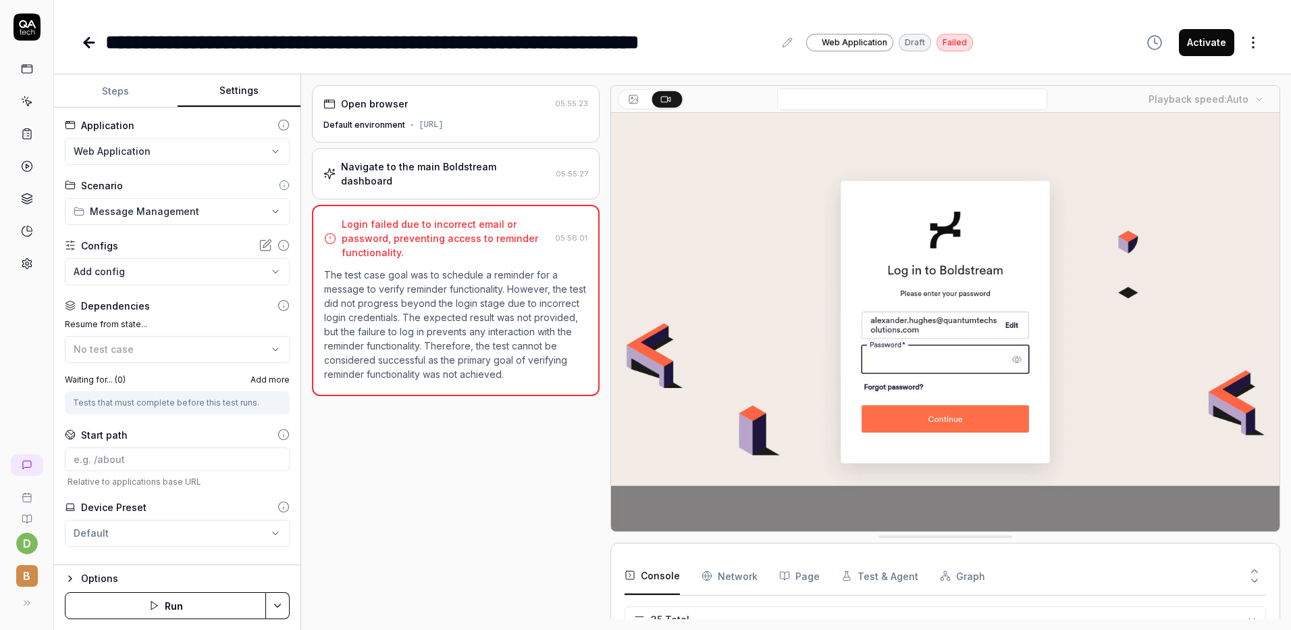
click at [135, 263] on body "**********" at bounding box center [645, 315] width 1291 height 630
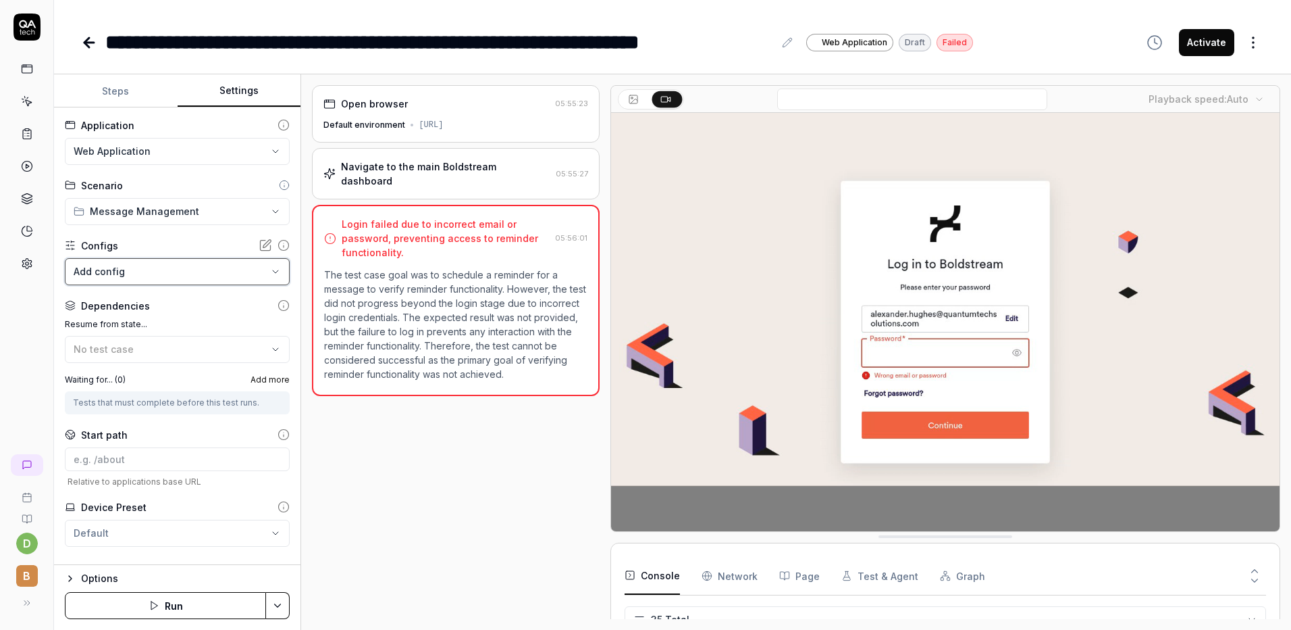
click at [164, 240] on html "**********" at bounding box center [645, 315] width 1291 height 630
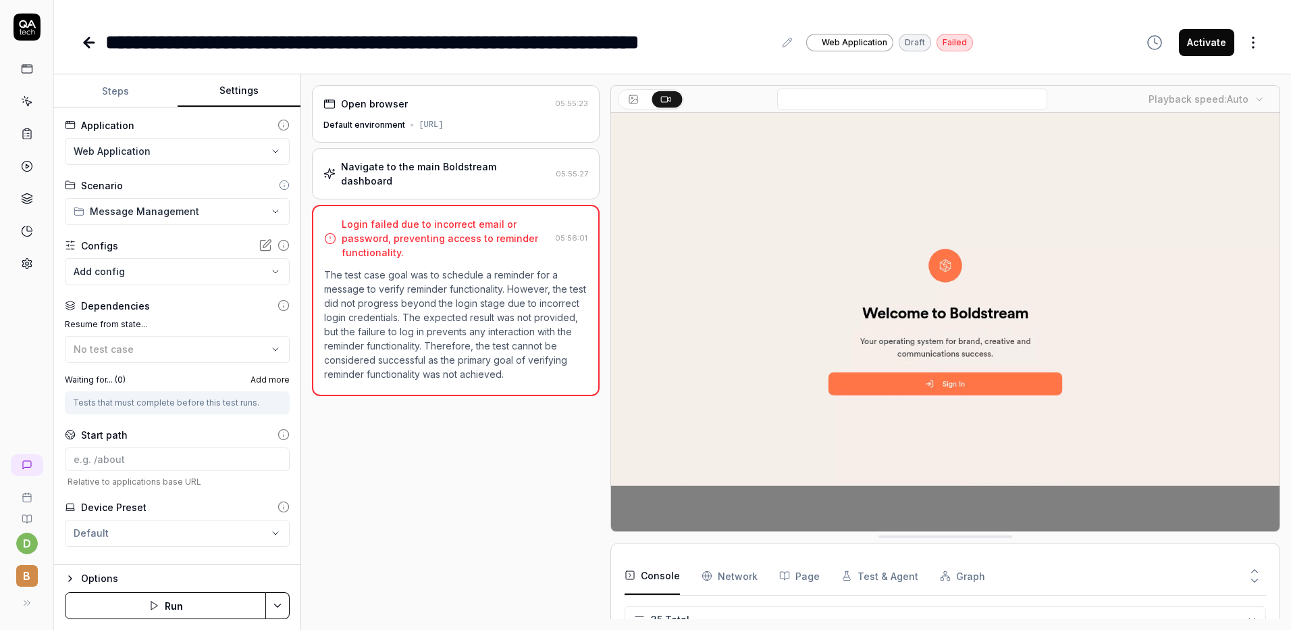
click at [153, 267] on body "**********" at bounding box center [645, 315] width 1291 height 630
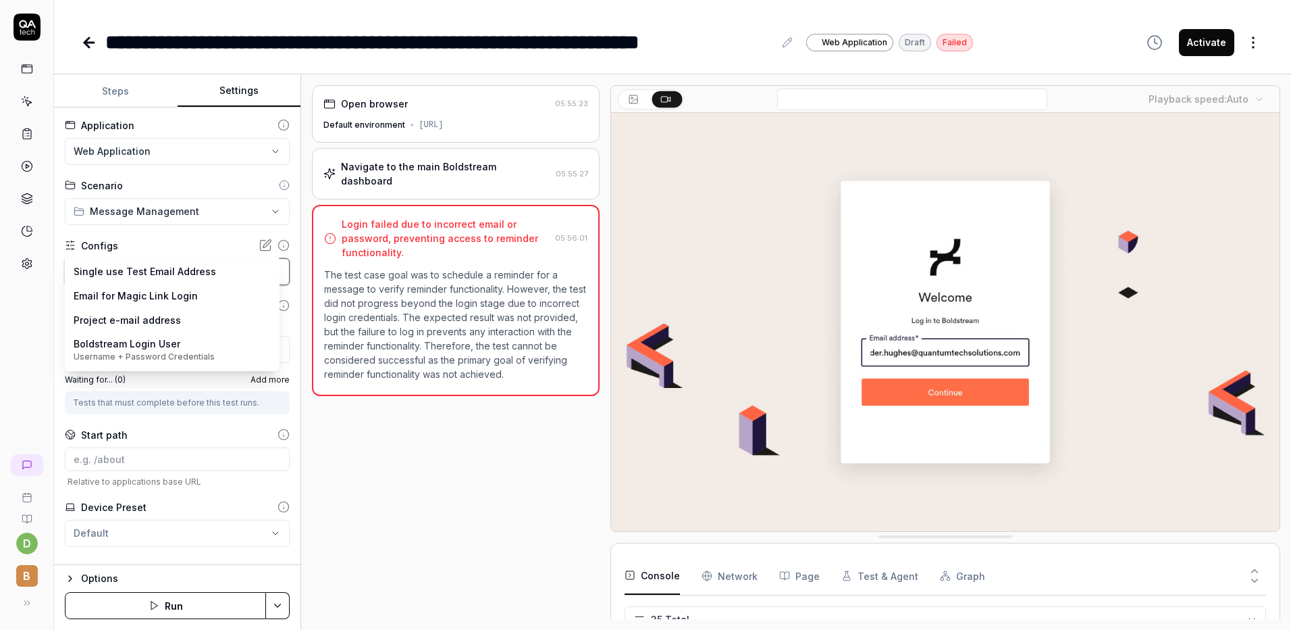
click at [326, 409] on html "**********" at bounding box center [645, 315] width 1291 height 630
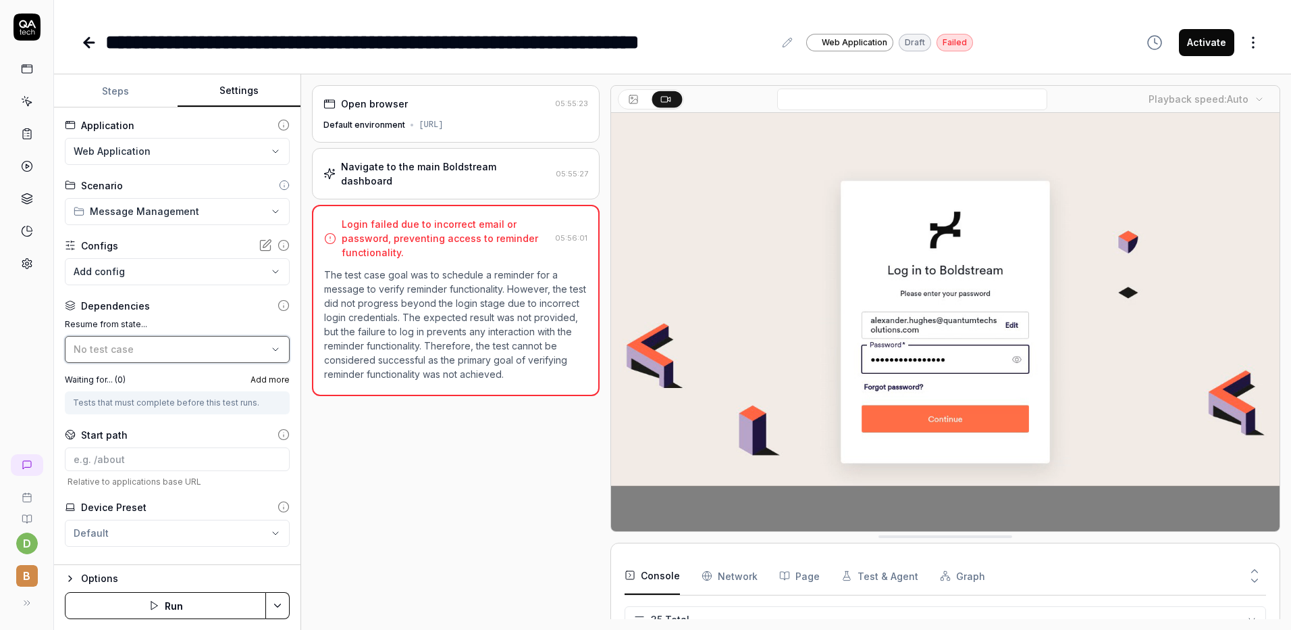
click at [124, 345] on span "No test case" at bounding box center [104, 348] width 60 height 11
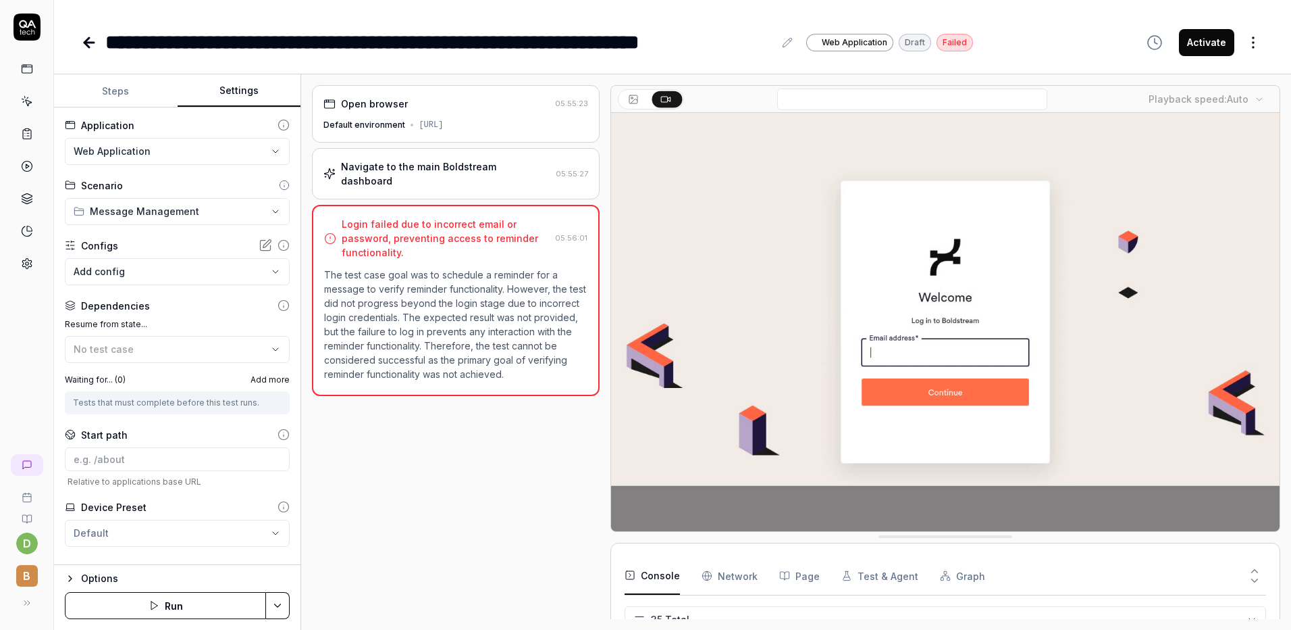
click at [349, 338] on p "The test case goal was to schedule a reminder for a message to verify reminder …" at bounding box center [455, 323] width 263 height 113
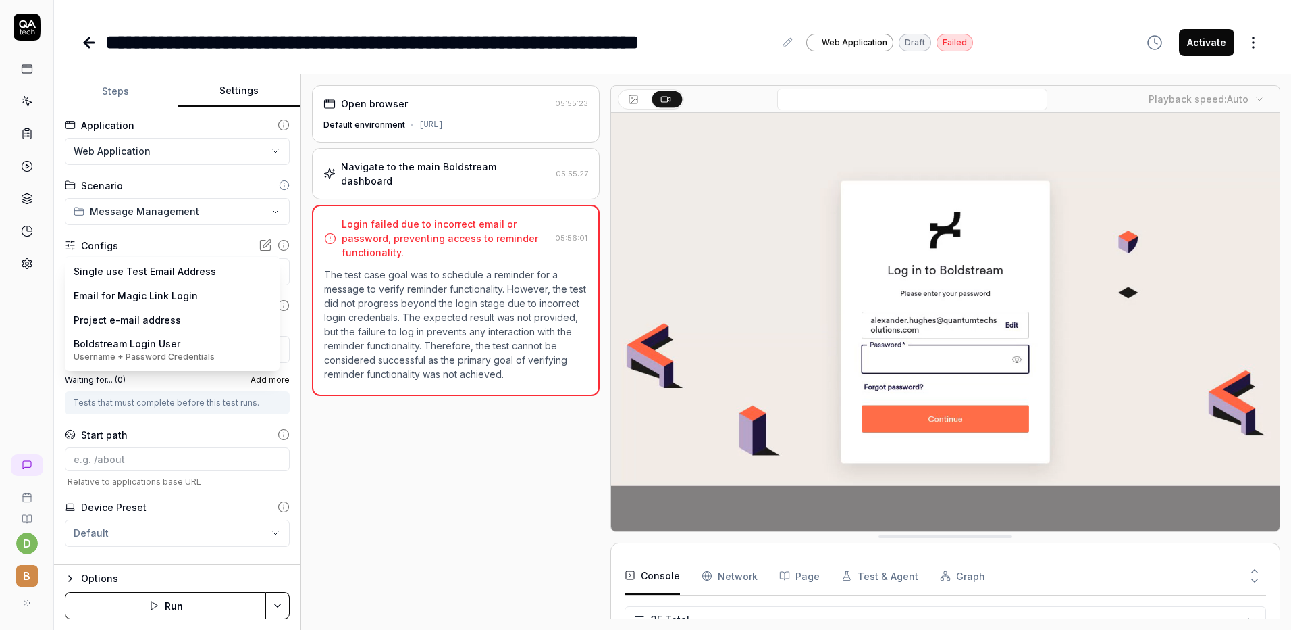
click at [255, 277] on body "**********" at bounding box center [645, 315] width 1291 height 630
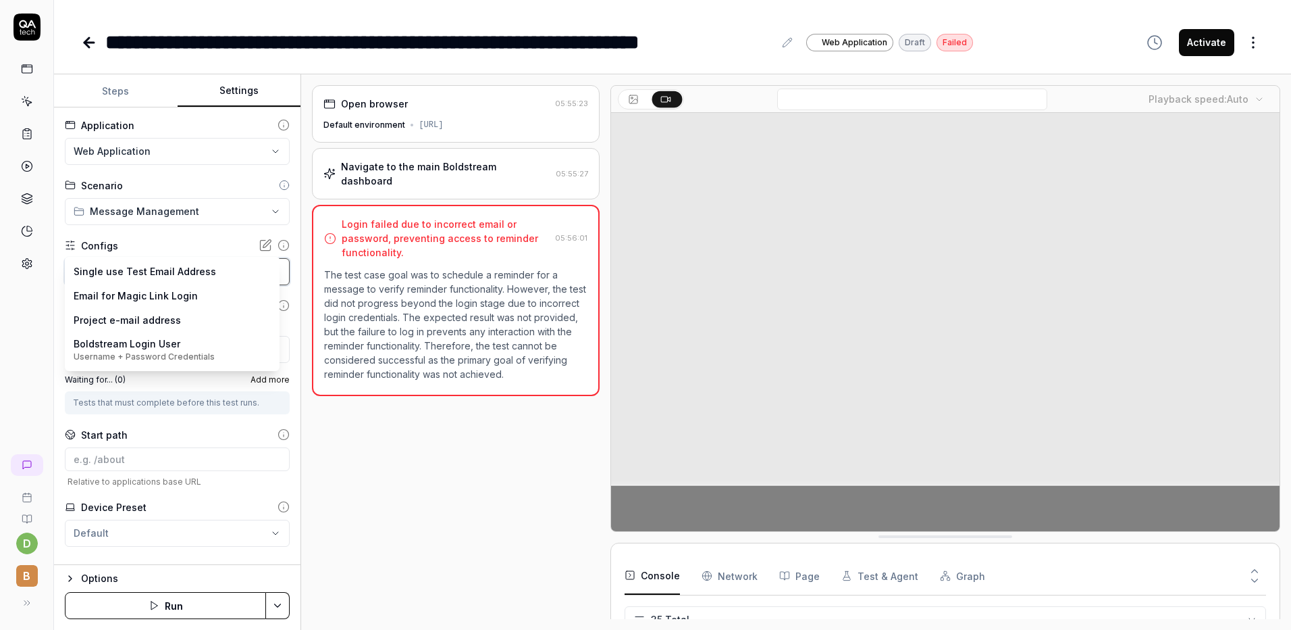
click at [375, 414] on html "**********" at bounding box center [645, 315] width 1291 height 630
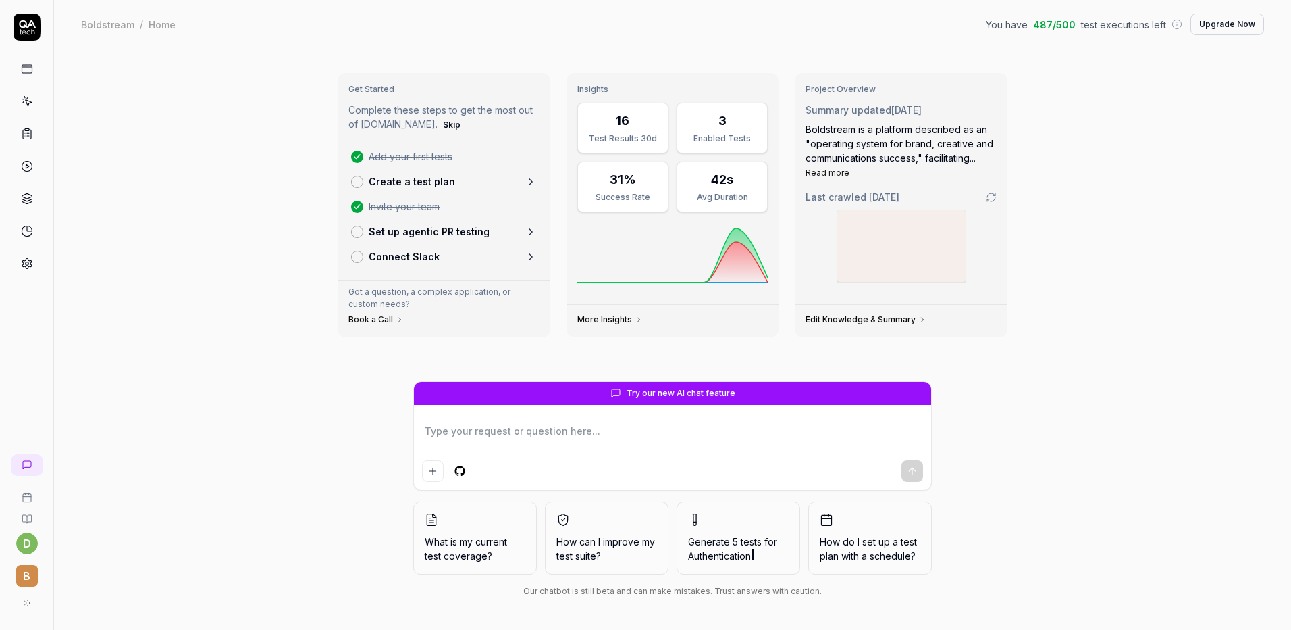
click at [33, 266] on link at bounding box center [27, 263] width 24 height 24
type textarea "*"
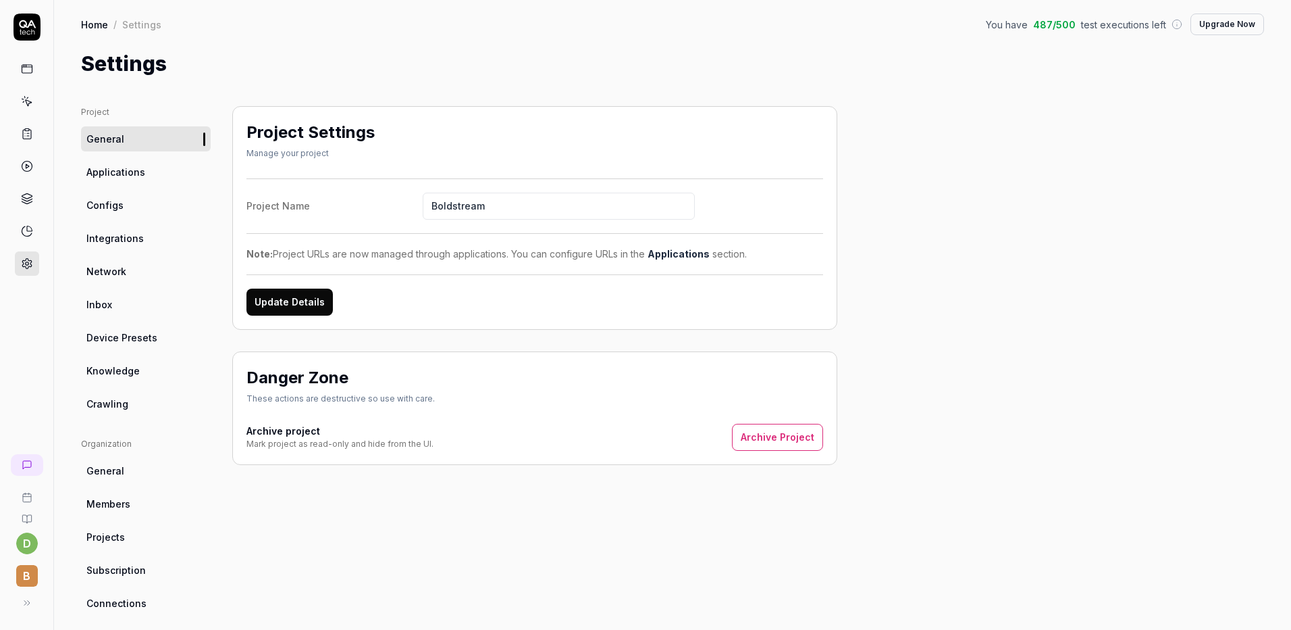
click at [154, 201] on link "Configs" at bounding box center [146, 205] width 130 height 25
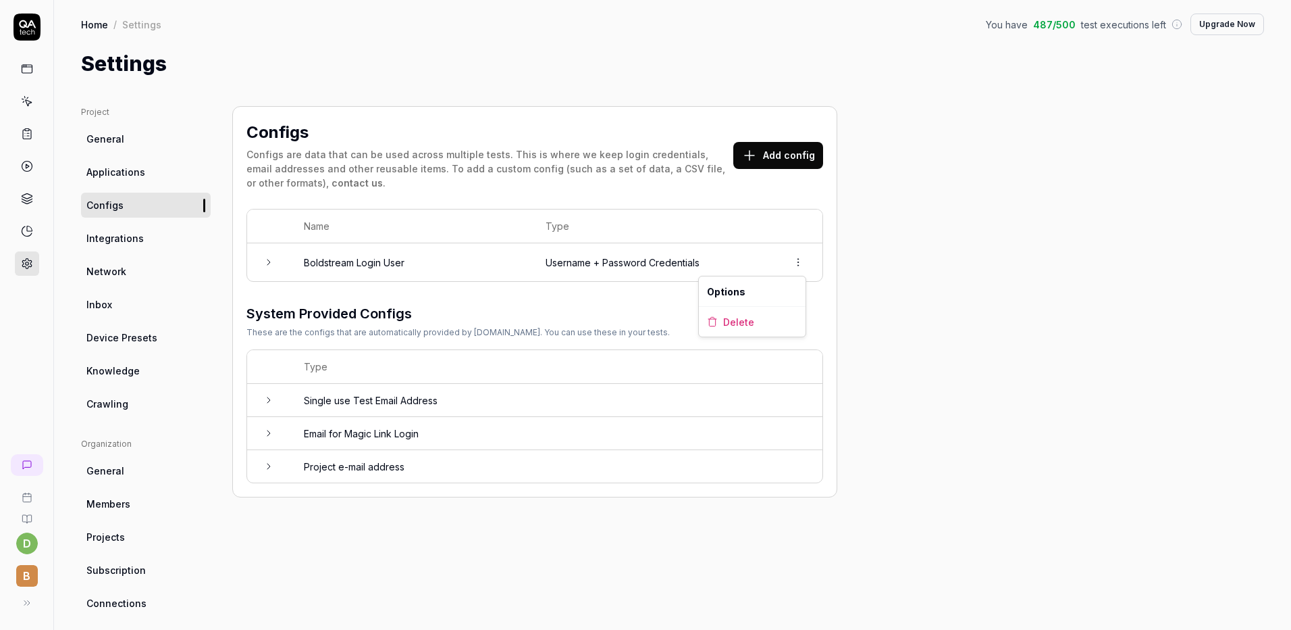
click at [799, 260] on html "d B Home / Settings You have 487 / 500 test executions left Upgrade Now Home / …" at bounding box center [645, 315] width 1291 height 630
click at [349, 246] on html "d B Home / Settings You have 487 / 500 test executions left Upgrade Now Home / …" at bounding box center [645, 315] width 1291 height 630
click at [263, 265] on icon at bounding box center [268, 262] width 11 height 11
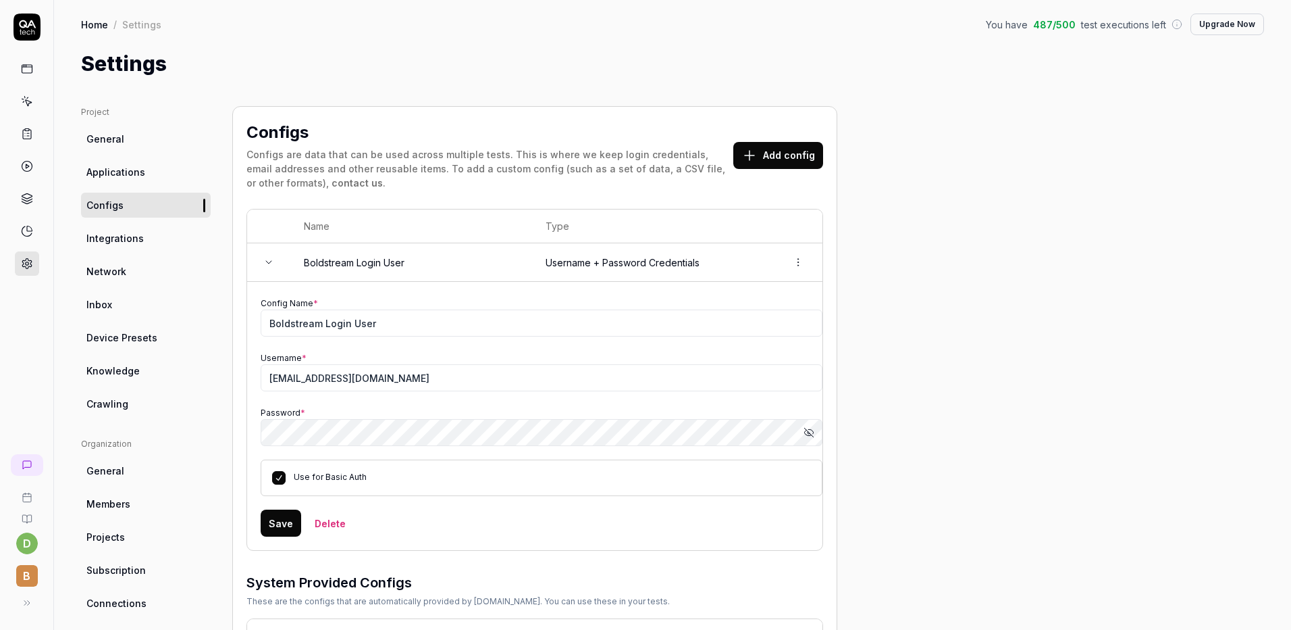
click at [781, 157] on button "Add config" at bounding box center [779, 155] width 90 height 27
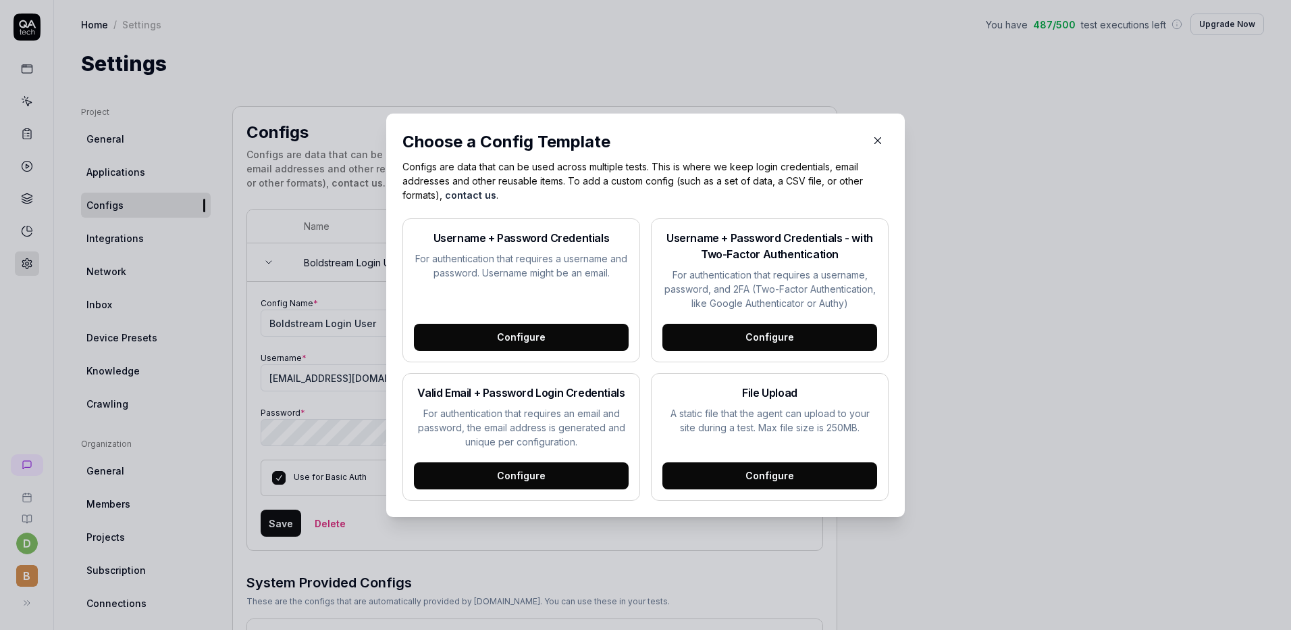
click at [525, 332] on div "Configure" at bounding box center [521, 337] width 215 height 27
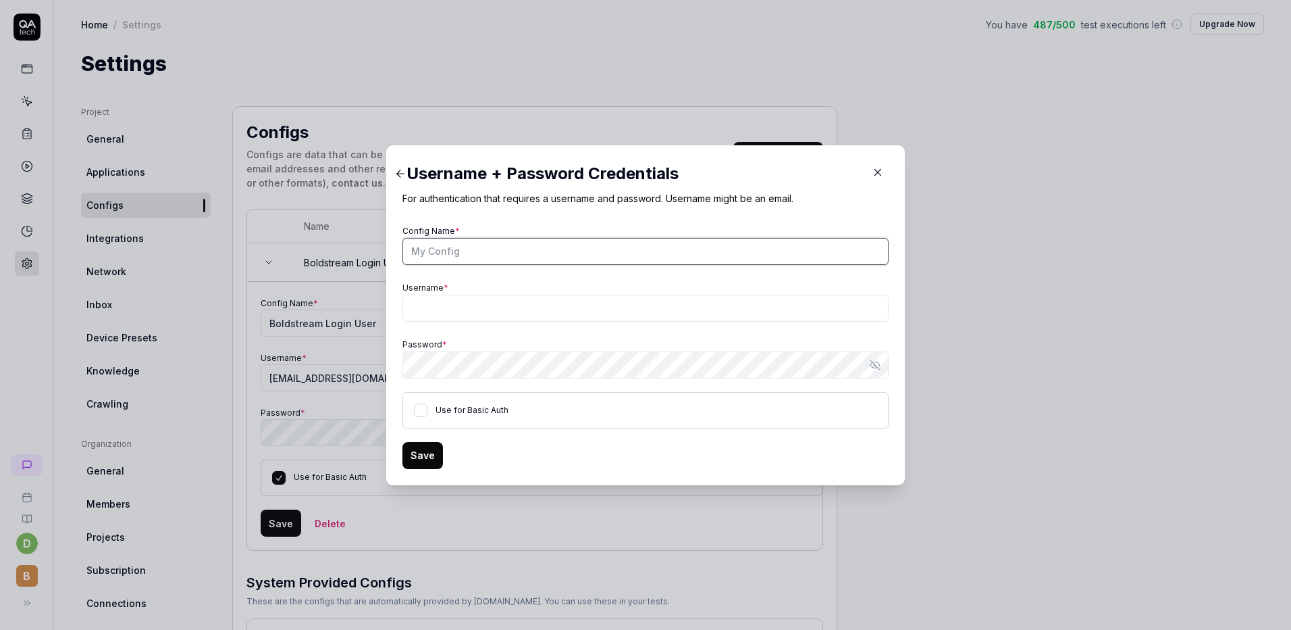
click at [501, 264] on input "Config Name *" at bounding box center [646, 251] width 486 height 27
type input "Demo Account"
type input "[EMAIL_ADDRESS]"
click at [425, 413] on div "Use for Basic Auth" at bounding box center [646, 410] width 486 height 36
click at [414, 414] on button "Use for Basic Auth" at bounding box center [421, 410] width 14 height 14
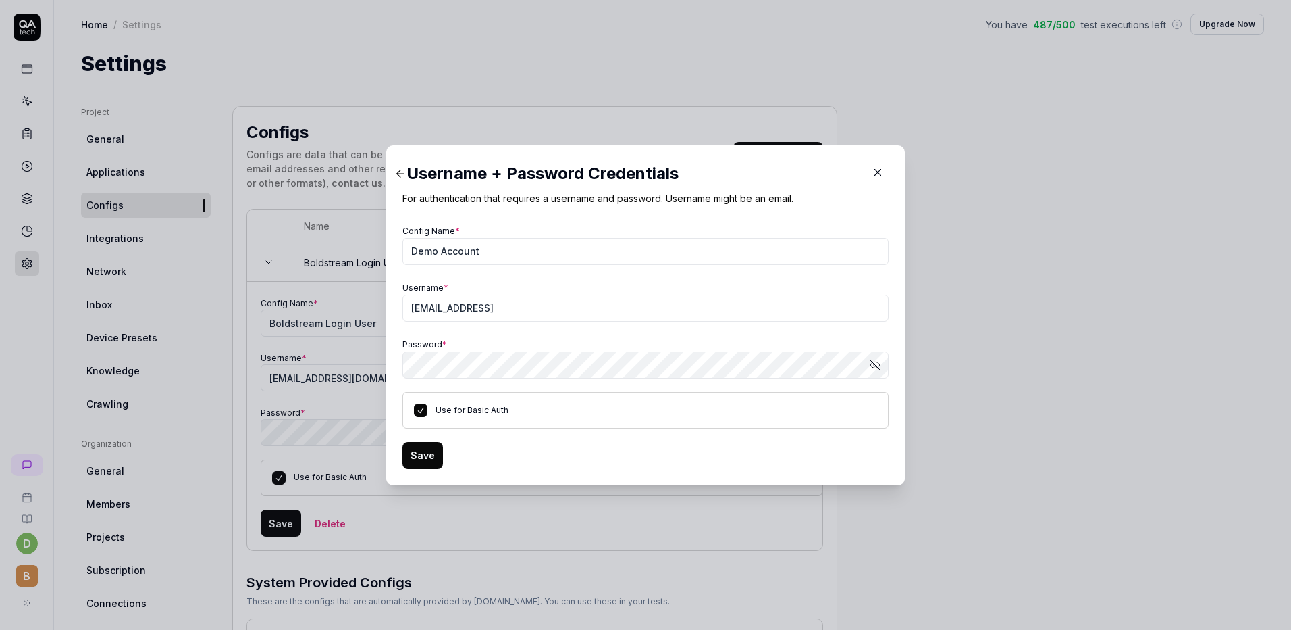
click at [426, 446] on button "Save" at bounding box center [423, 455] width 41 height 27
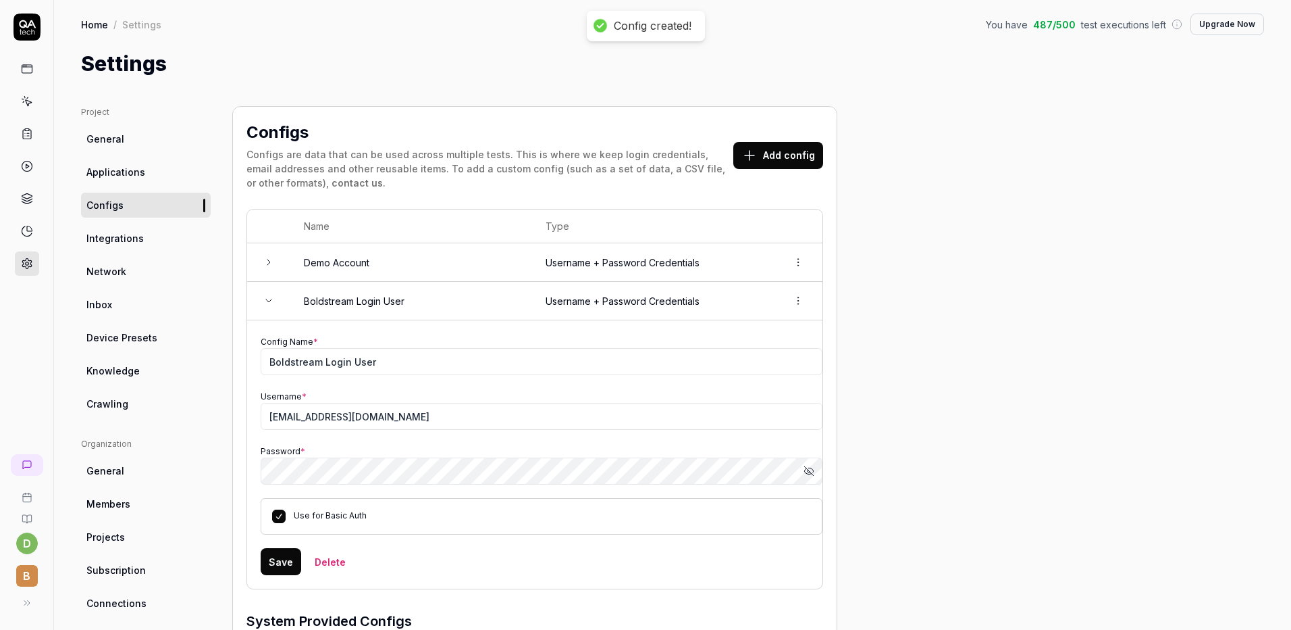
click at [269, 303] on icon at bounding box center [268, 300] width 11 height 11
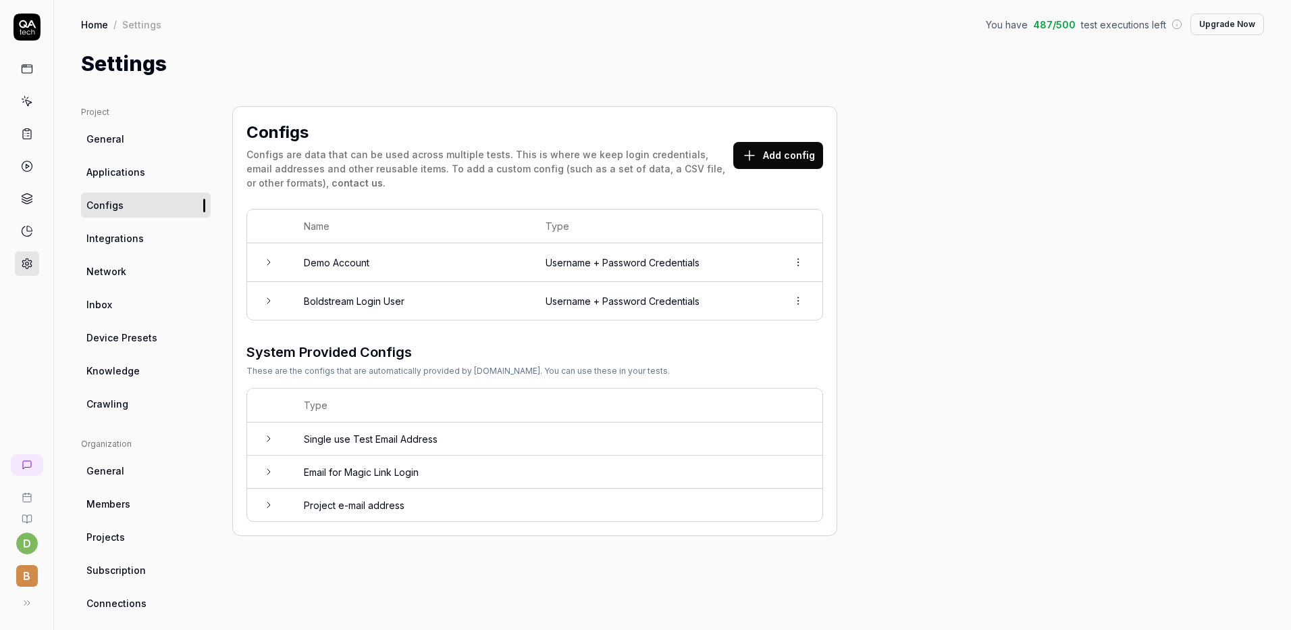
click at [267, 304] on icon at bounding box center [268, 300] width 11 height 11
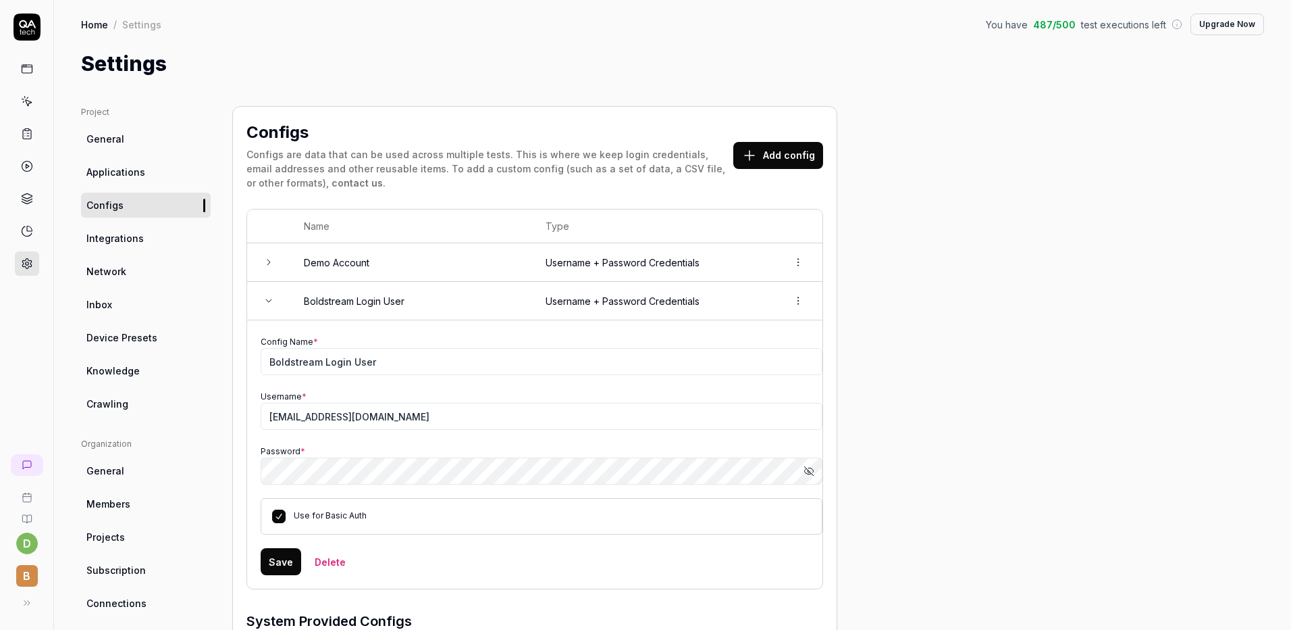
click at [814, 474] on icon "button" at bounding box center [809, 470] width 11 height 11
click at [812, 471] on icon "button" at bounding box center [809, 470] width 11 height 11
click at [333, 261] on td "Demo Account" at bounding box center [411, 262] width 242 height 39
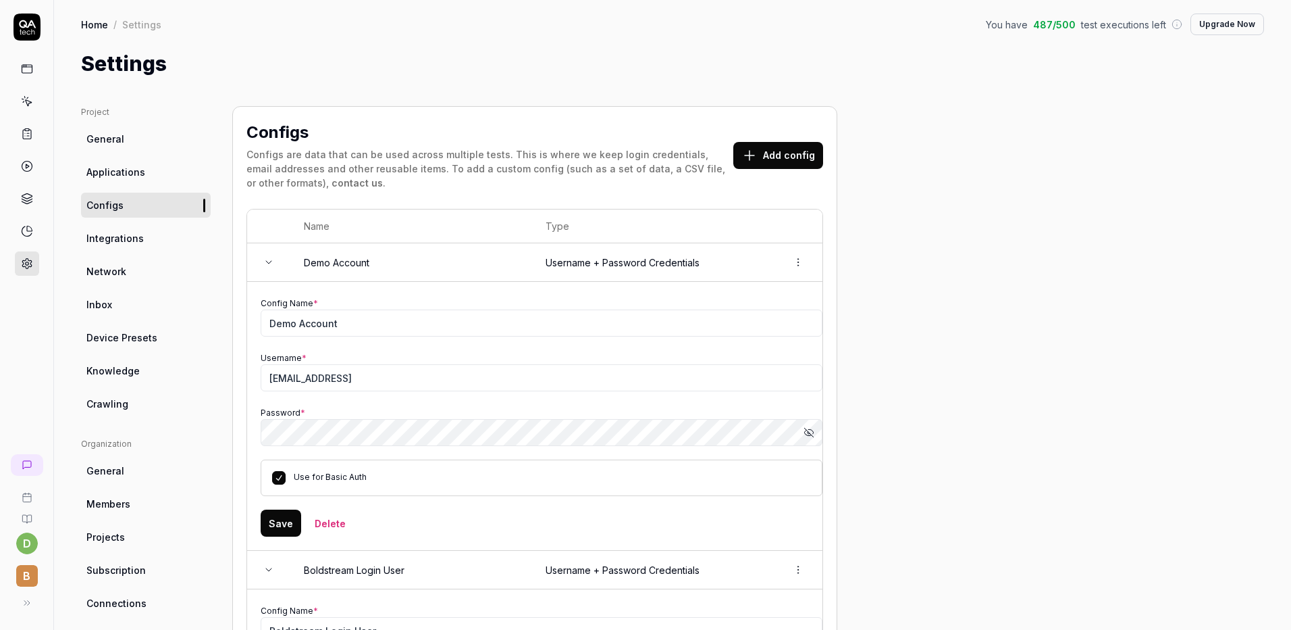
click at [816, 432] on button "Show password" at bounding box center [809, 432] width 27 height 27
click at [804, 163] on button "Add config" at bounding box center [779, 155] width 90 height 27
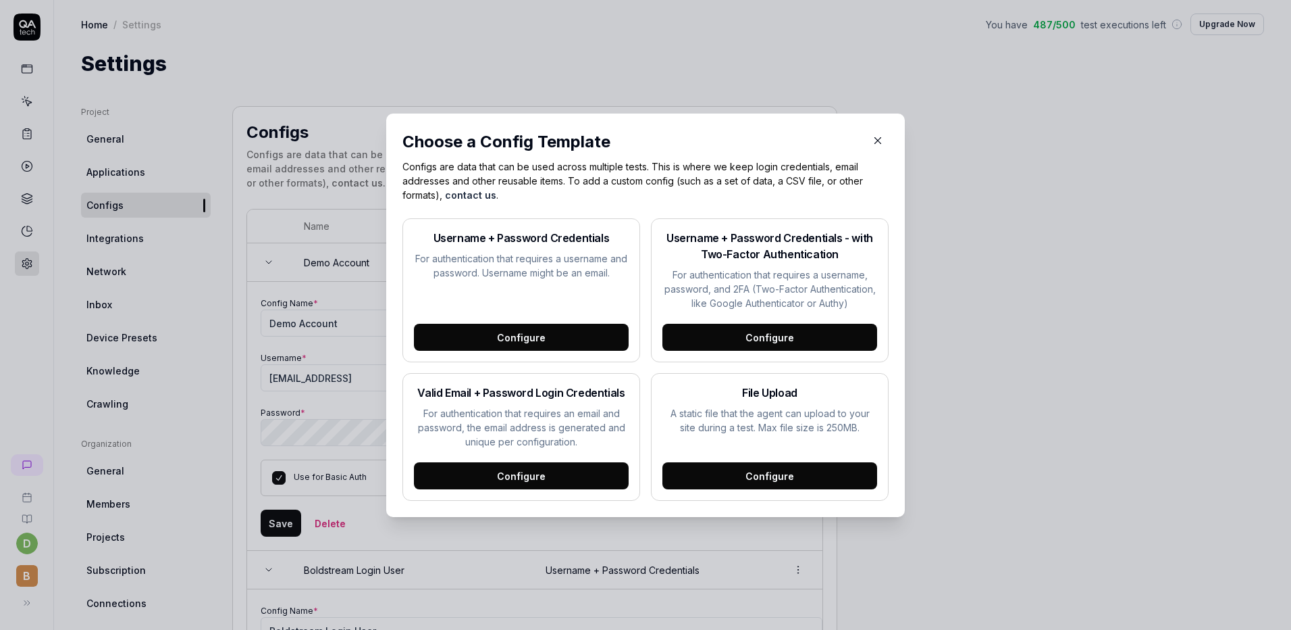
click at [571, 340] on div "Configure" at bounding box center [521, 337] width 215 height 27
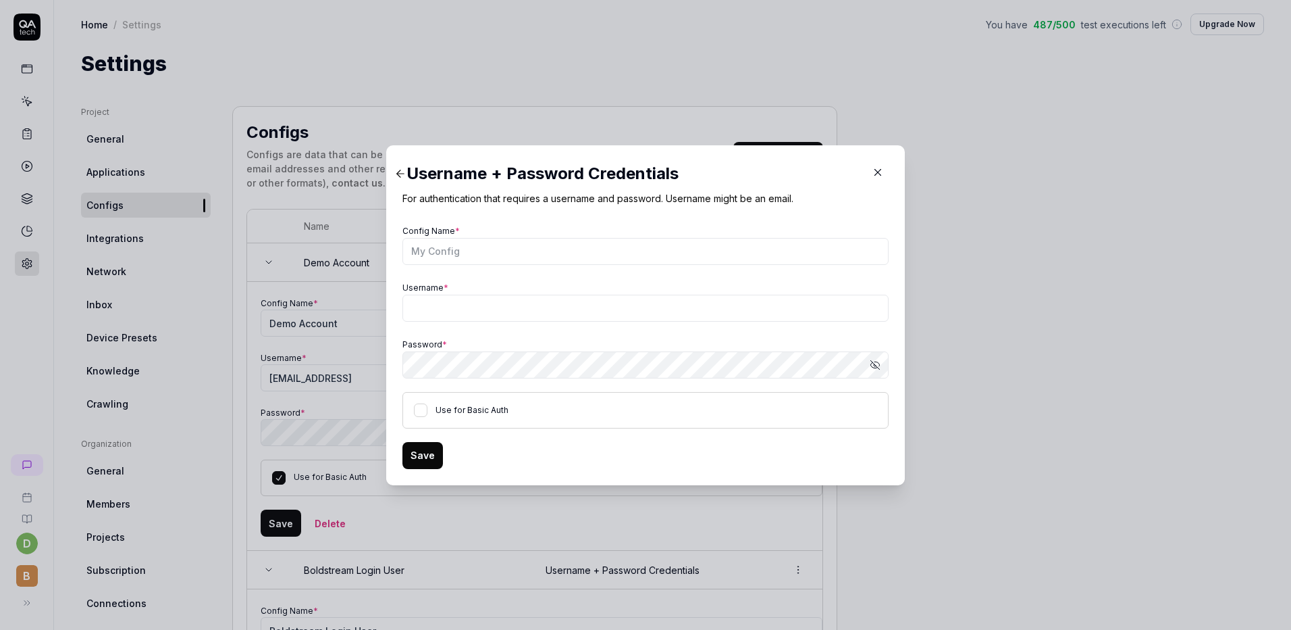
click at [881, 363] on button "Show password" at bounding box center [875, 364] width 27 height 27
click at [671, 332] on div "Config Name * Username * Password * Hide password Use for Basic Auth" at bounding box center [646, 325] width 486 height 207
click at [671, 309] on input "Username *" at bounding box center [646, 307] width 486 height 27
type input "A"
drag, startPoint x: 416, startPoint y: 312, endPoint x: 393, endPoint y: 317, distance: 23.4
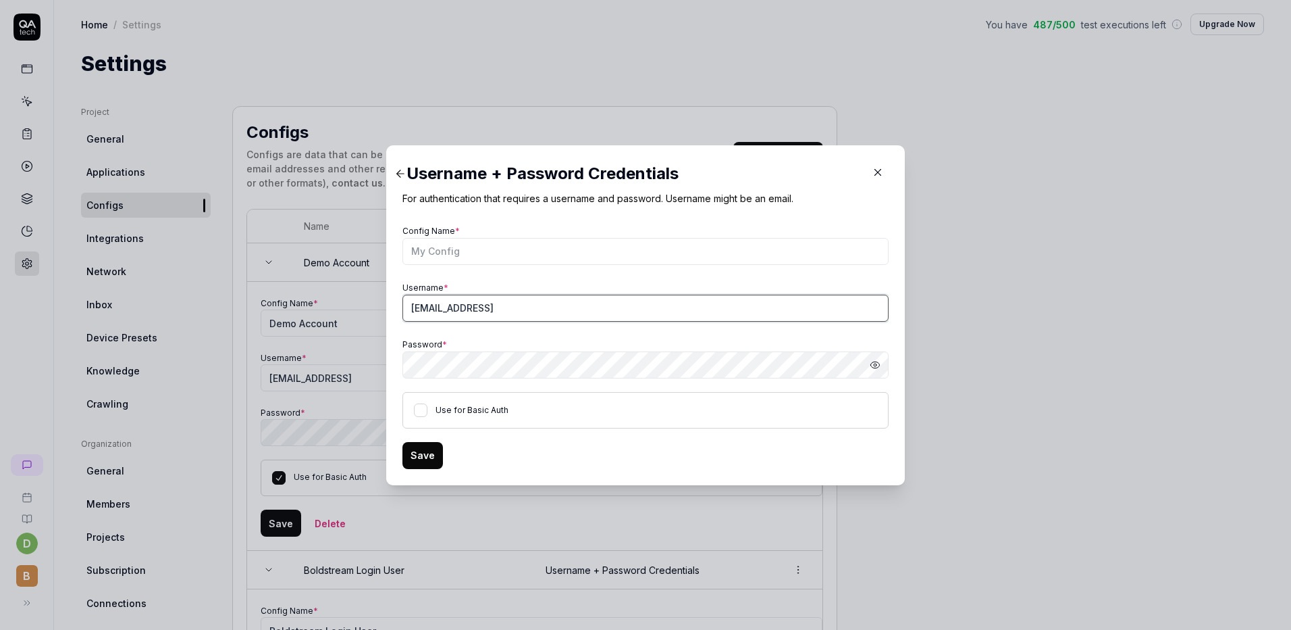
click at [393, 317] on div "Username + Password Credentials For authentication that requires a username and…" at bounding box center [645, 315] width 519 height 340
click at [410, 307] on input "[EMAIL_ADDRESS]" at bounding box center [646, 307] width 486 height 27
type input "[EMAIL_ADDRESS]"
click at [420, 246] on input "Config Name *" at bounding box center [646, 251] width 486 height 27
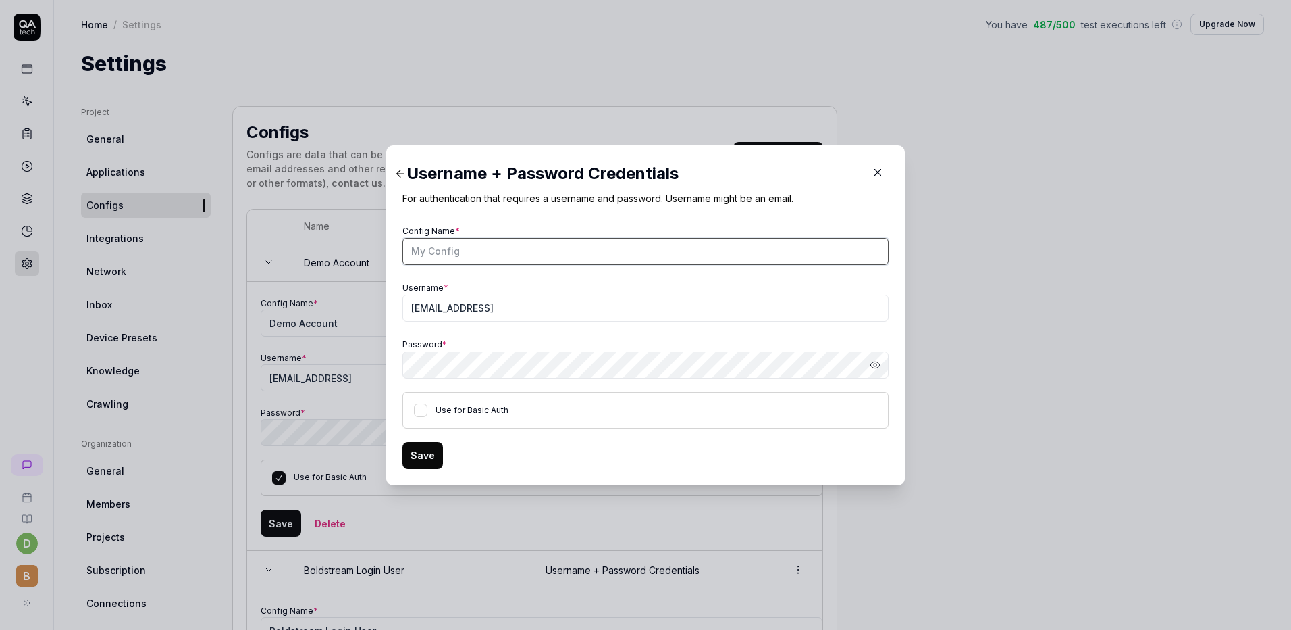
paste input "qa"
drag, startPoint x: 420, startPoint y: 252, endPoint x: 395, endPoint y: 253, distance: 25.0
click at [395, 253] on div "Username + Password Credentials For authentication that requires a username and…" at bounding box center [645, 315] width 519 height 340
type input "QA"
click at [415, 409] on button "Use for Basic Auth" at bounding box center [421, 410] width 14 height 14
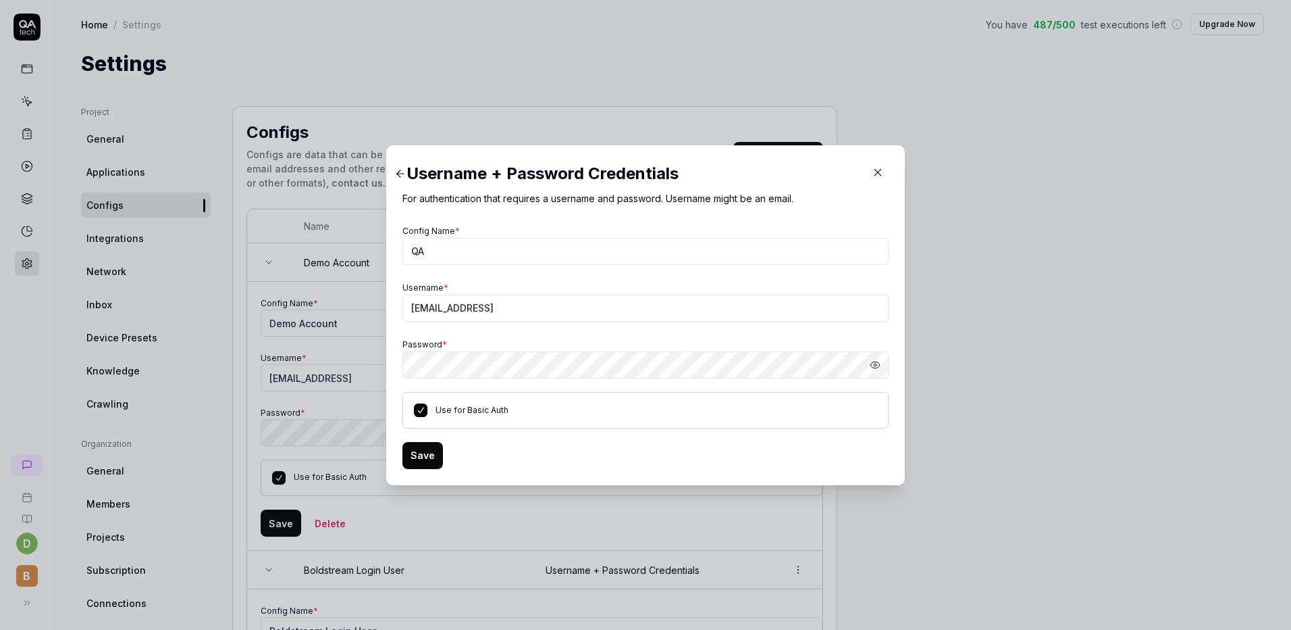
click at [415, 451] on button "Save" at bounding box center [423, 455] width 41 height 27
